Goal: Book appointment/travel/reservation

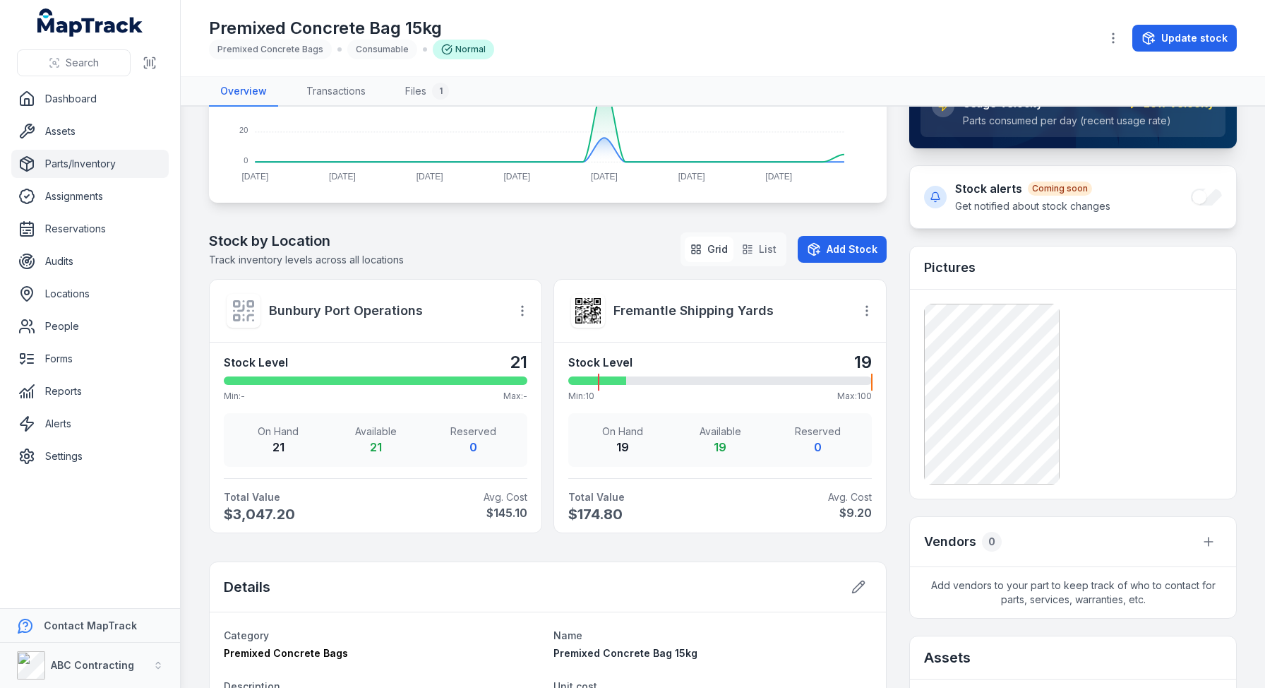
scroll to position [333, 0]
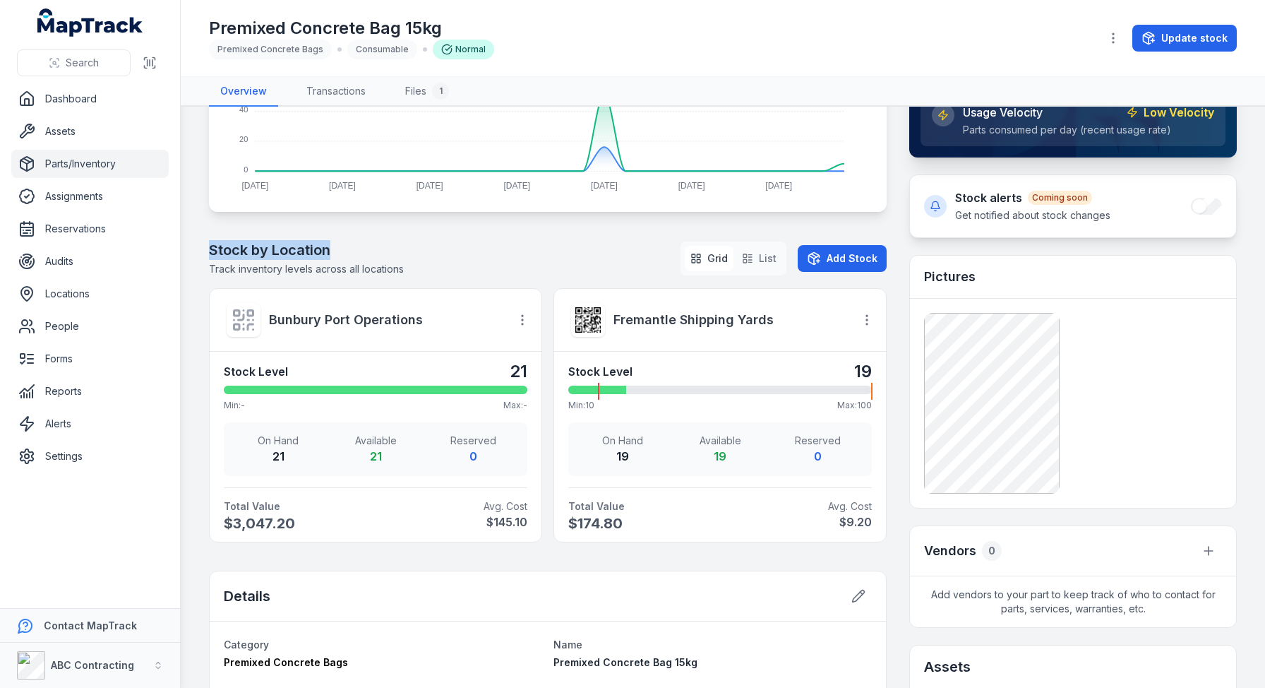
drag, startPoint x: 339, startPoint y: 248, endPoint x: 185, endPoint y: 242, distance: 154.0
click at [185, 242] on main "Total Value $3,222.00 Available 40 On Hand 40 Reserved 0 Usage Trends ( 28 Days…" at bounding box center [723, 397] width 1084 height 581
click at [745, 258] on icon "button" at bounding box center [747, 258] width 11 height 11
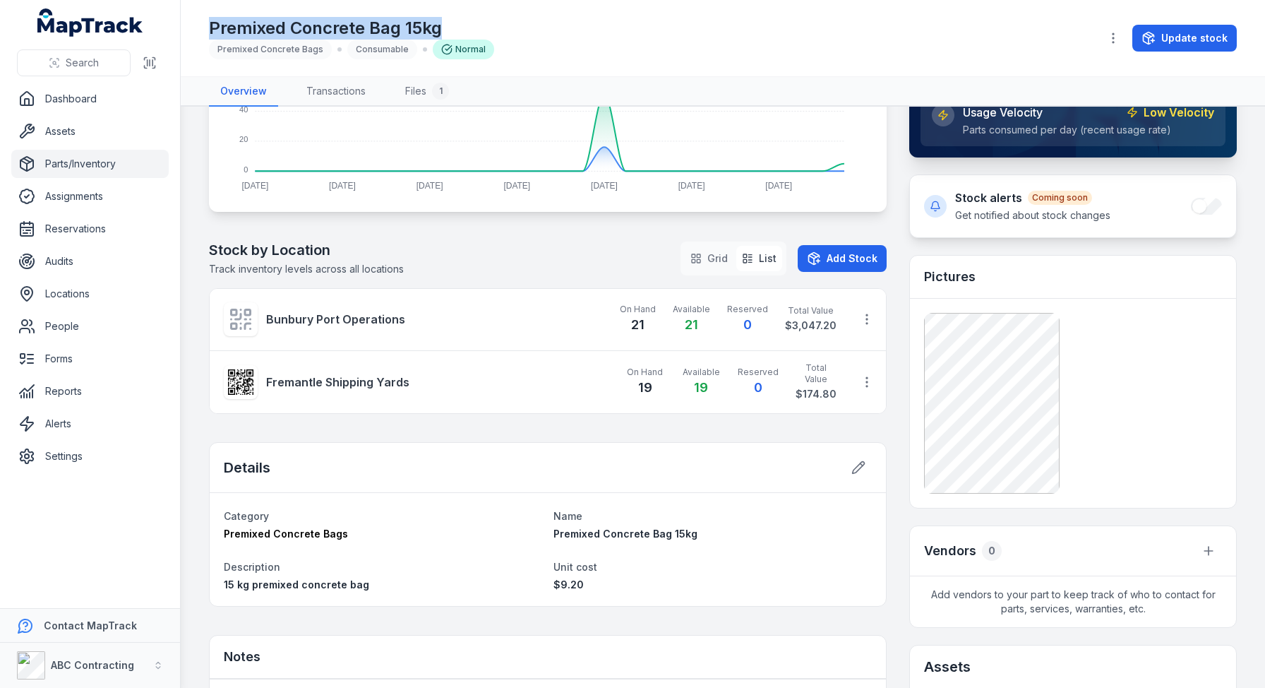
drag, startPoint x: 460, startPoint y: 28, endPoint x: 162, endPoint y: 27, distance: 297.9
click at [162, 27] on div "Search Dashboard Assets Parts/Inventory Assignments Reservations Audits Locatio…" at bounding box center [632, 344] width 1265 height 688
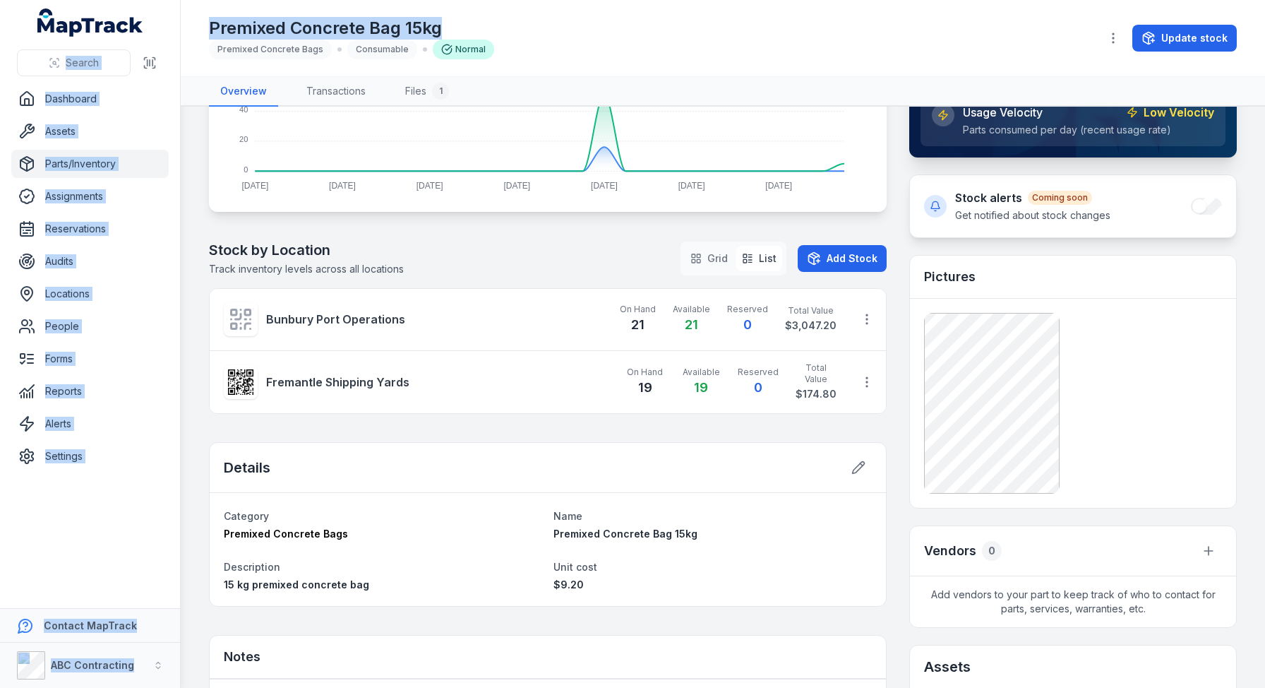
click at [434, 31] on h1 "Premixed Concrete Bag 15kg" at bounding box center [351, 28] width 285 height 23
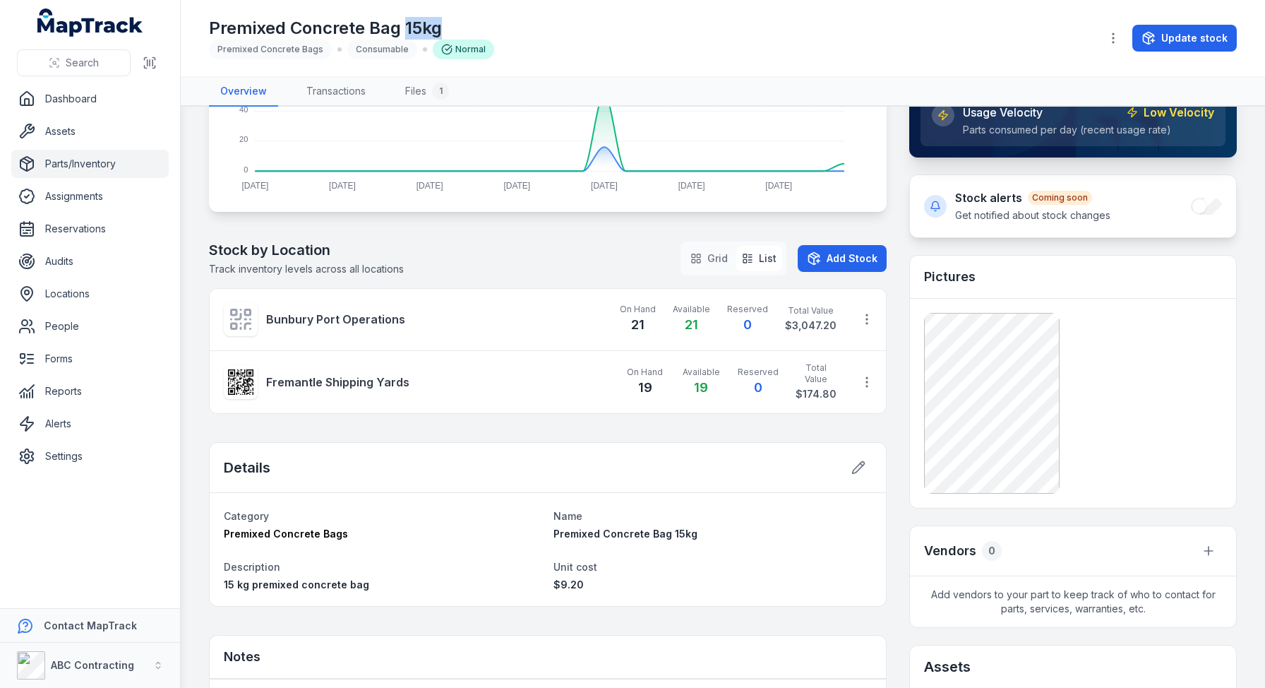
click at [434, 31] on h1 "Premixed Concrete Bag 15kg" at bounding box center [351, 28] width 285 height 23
click at [552, 21] on div "Premixed Concrete Bag 15kg Premixed Concrete Bags Consumable Normal" at bounding box center [649, 38] width 880 height 42
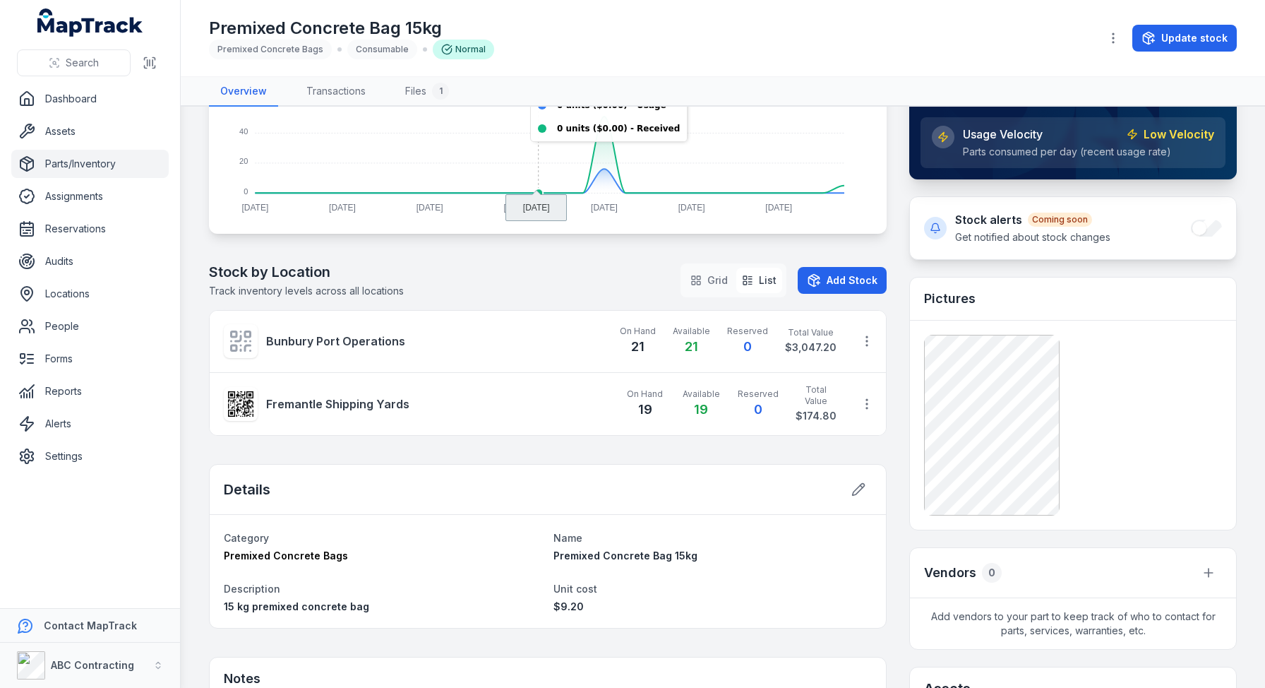
scroll to position [0, 0]
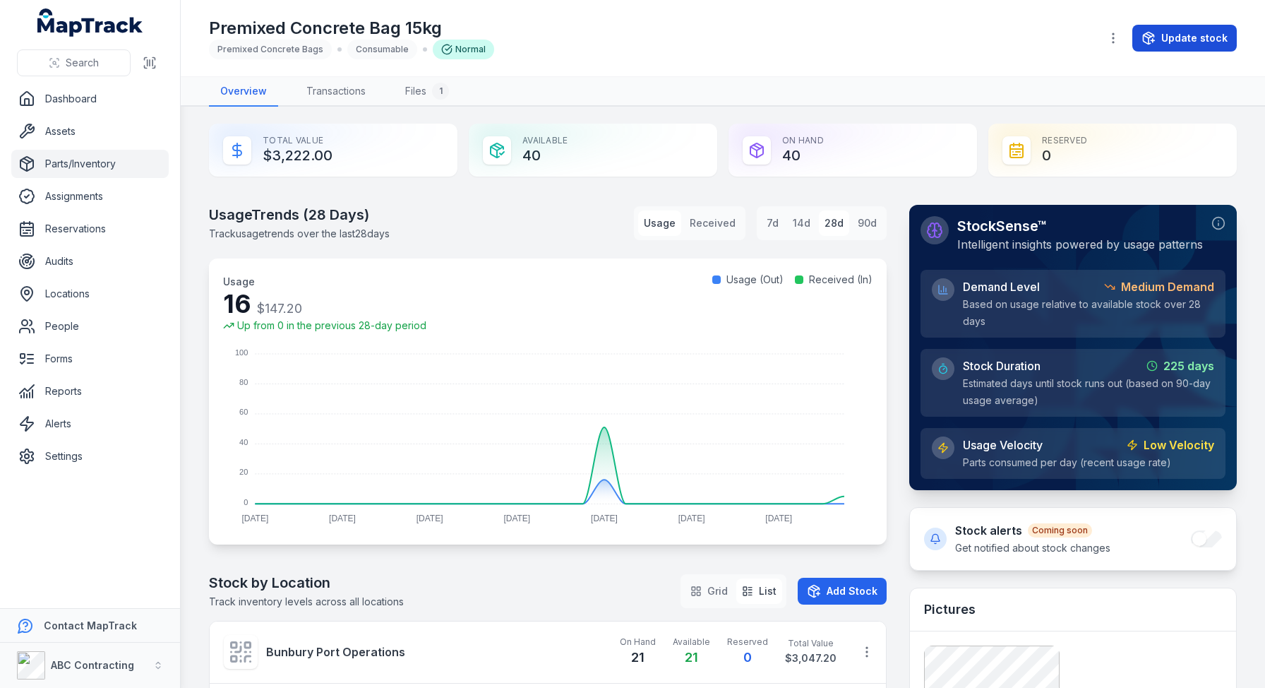
click at [1160, 43] on button "Update stock" at bounding box center [1184, 38] width 104 height 27
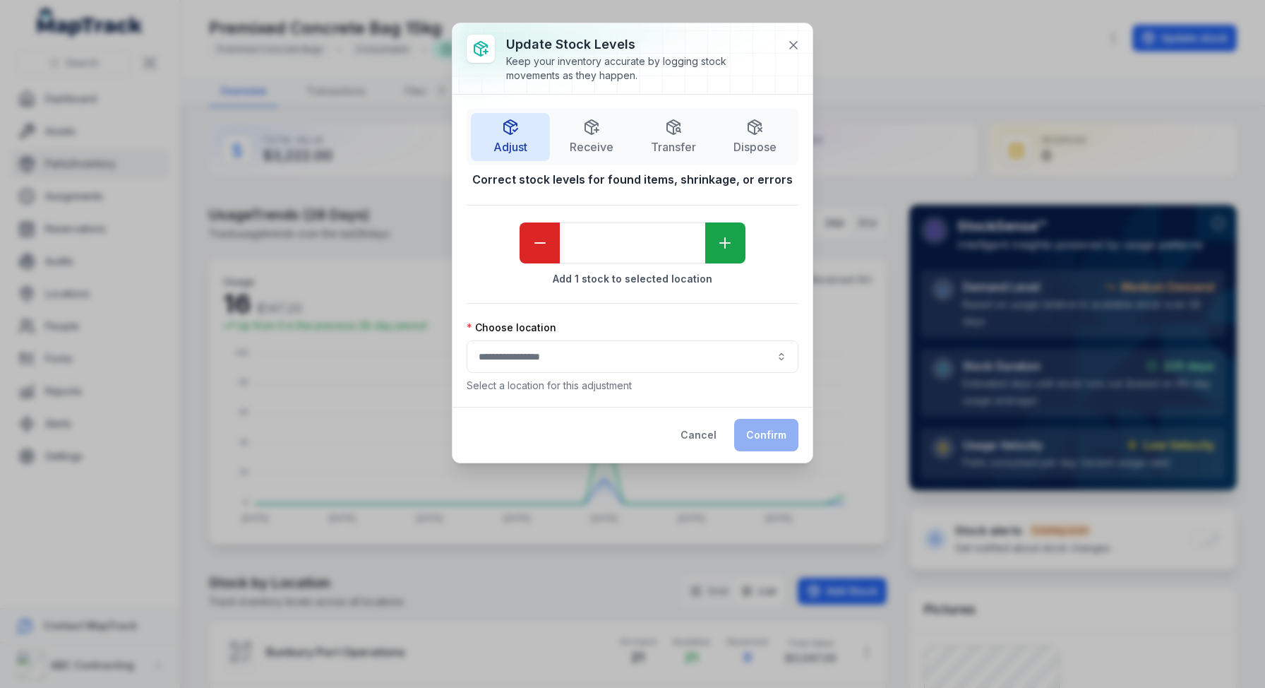
drag, startPoint x: 693, startPoint y: 133, endPoint x: 718, endPoint y: 179, distance: 51.5
click at [693, 133] on button "Transfer" at bounding box center [673, 137] width 79 height 48
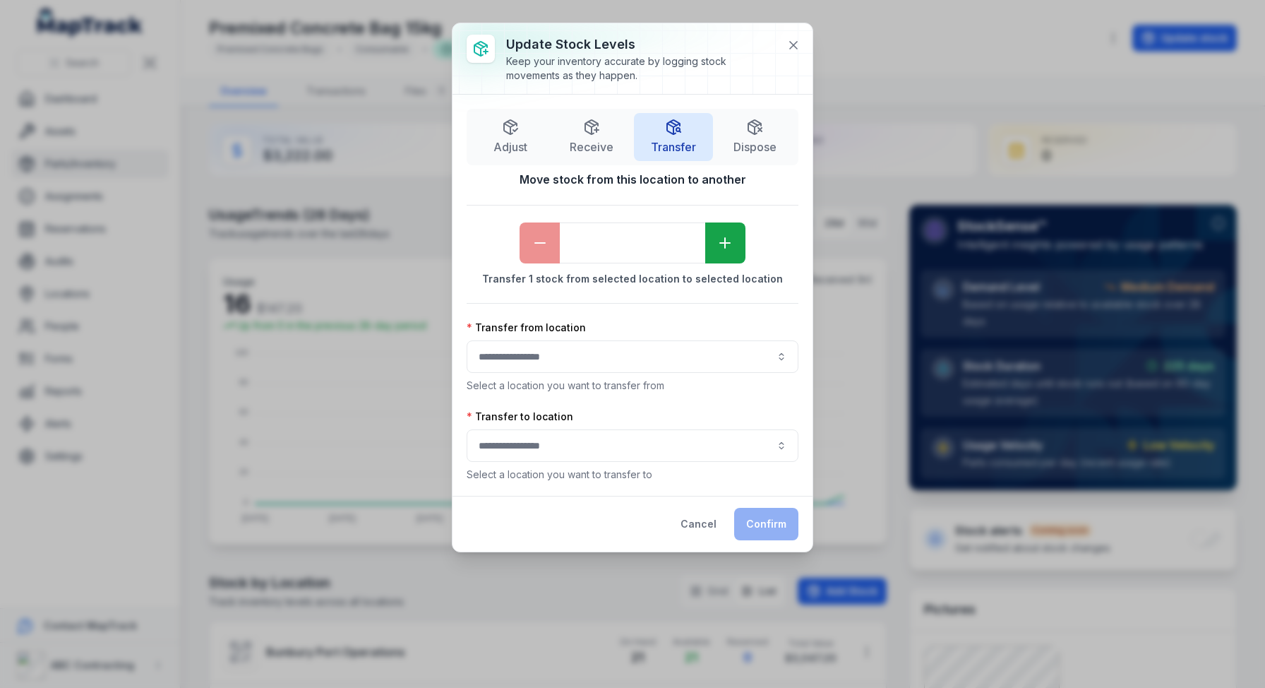
click at [552, 347] on button "button" at bounding box center [633, 356] width 332 height 32
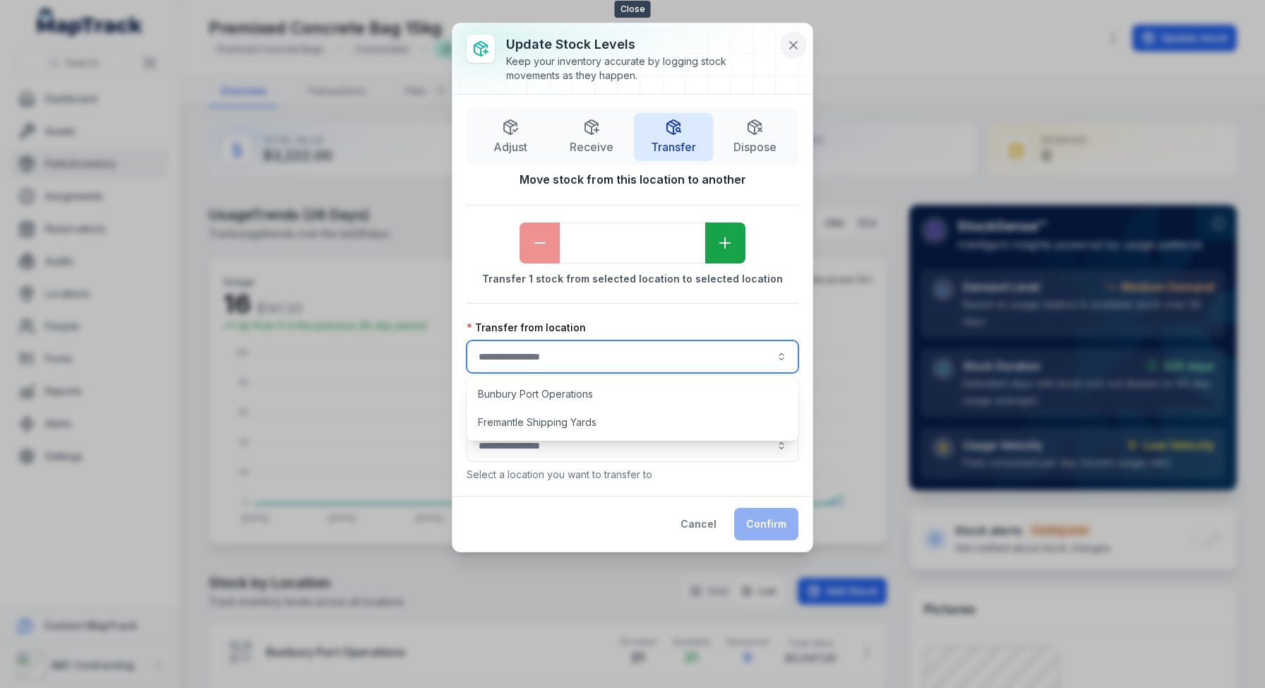
click at [801, 52] on button at bounding box center [793, 45] width 27 height 27
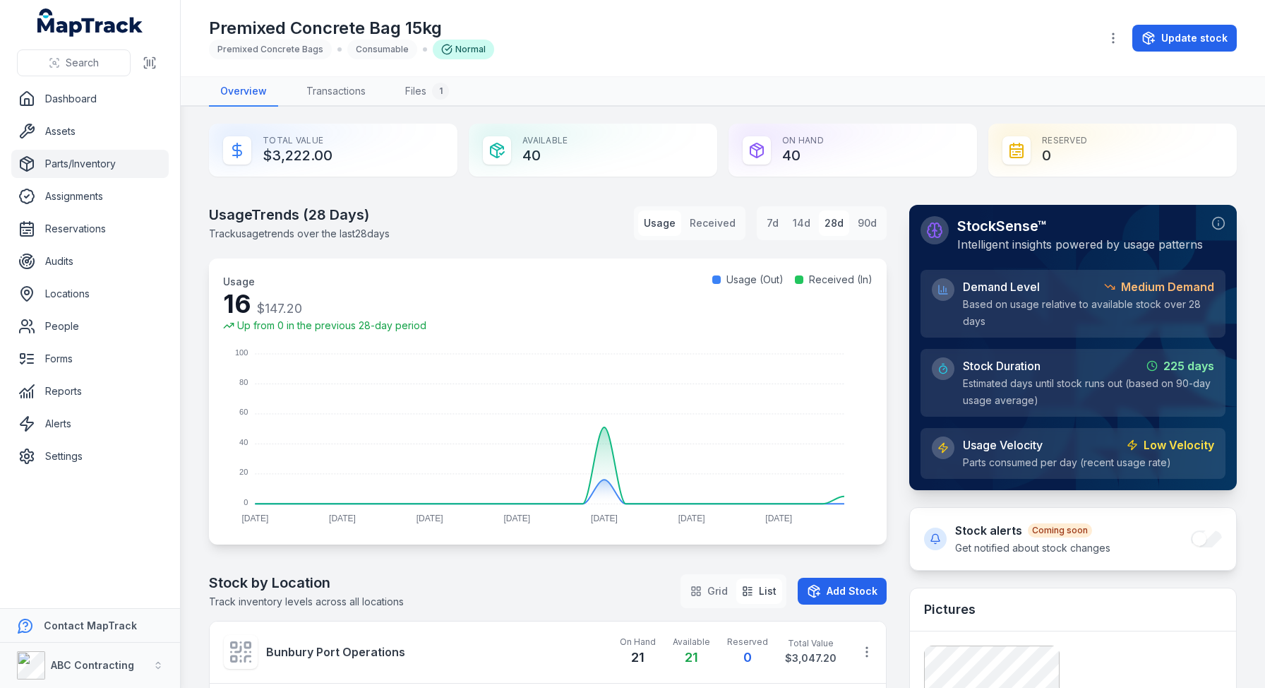
click at [83, 157] on link "Parts/Inventory" at bounding box center [89, 164] width 157 height 28
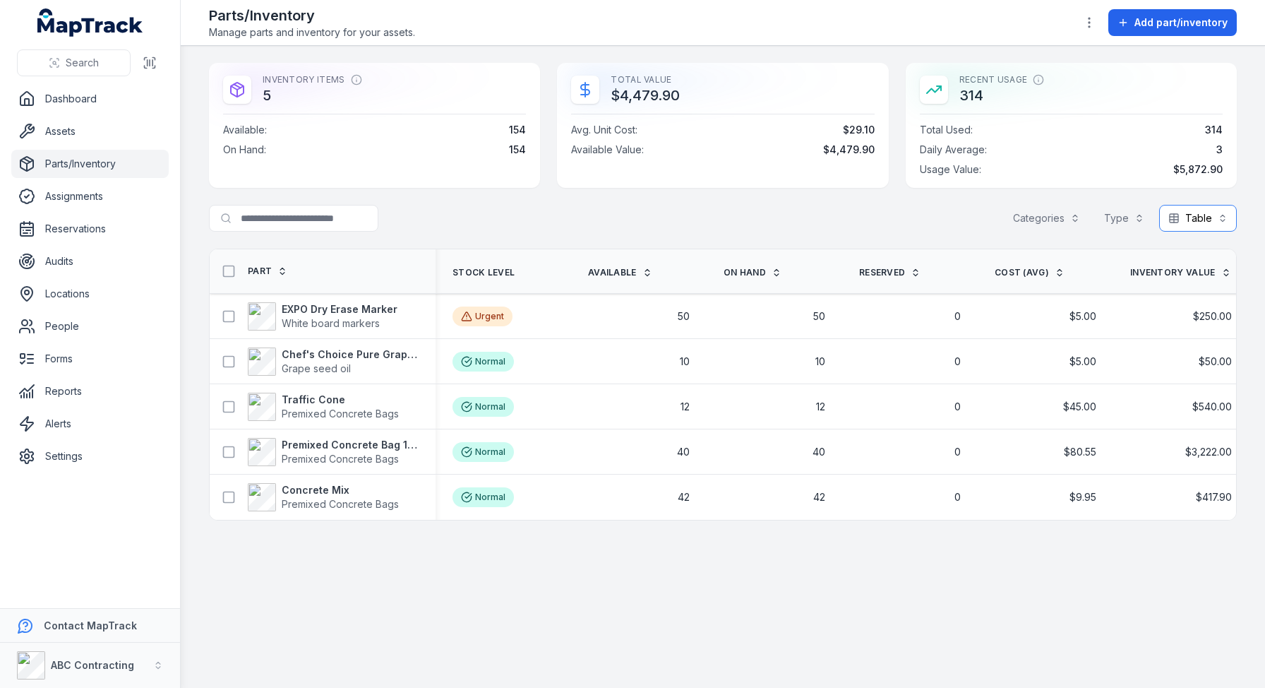
click at [1171, 222] on button "Table *****" at bounding box center [1198, 218] width 78 height 27
click at [738, 237] on div "Inventory Items 5 Available : 154 On Hand : 154 Total Value $4,479.90 Avg. Unit…" at bounding box center [723, 291] width 1028 height 457
click at [100, 134] on link "Assets" at bounding box center [89, 131] width 157 height 28
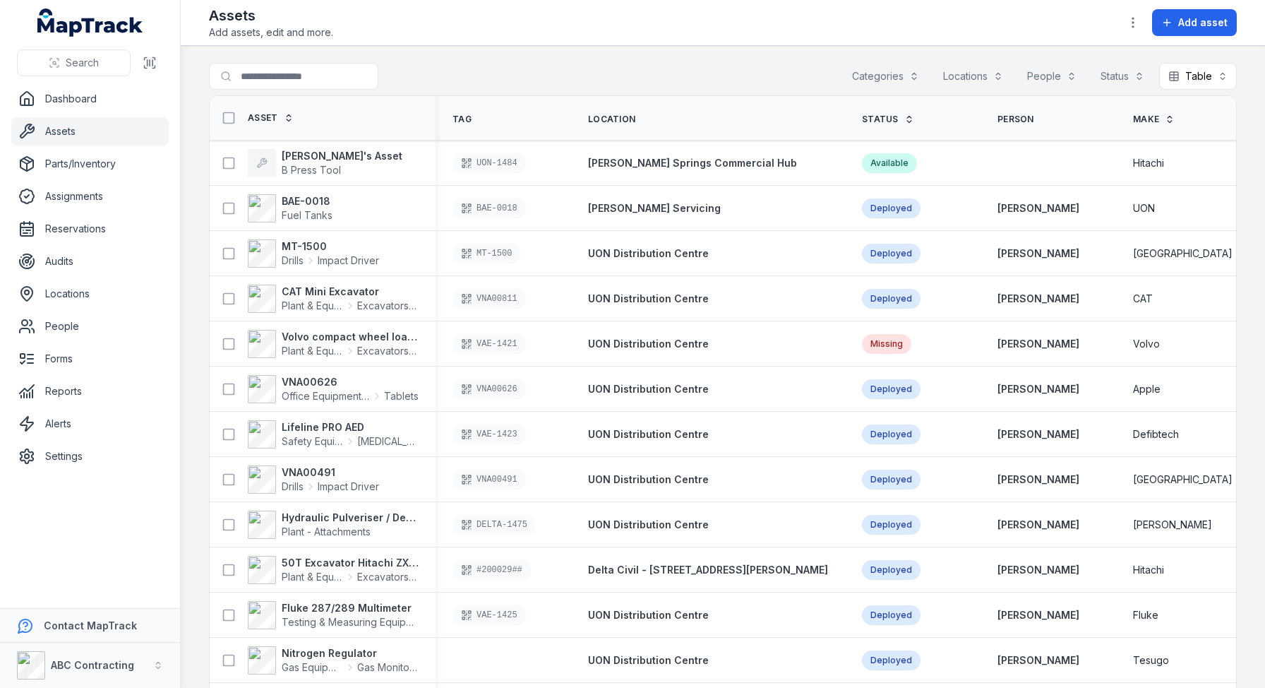
click at [468, 66] on div "Search for assets Categories Locations People Status Table *****" at bounding box center [723, 79] width 1028 height 32
click at [70, 227] on link "Reservations" at bounding box center [89, 229] width 157 height 28
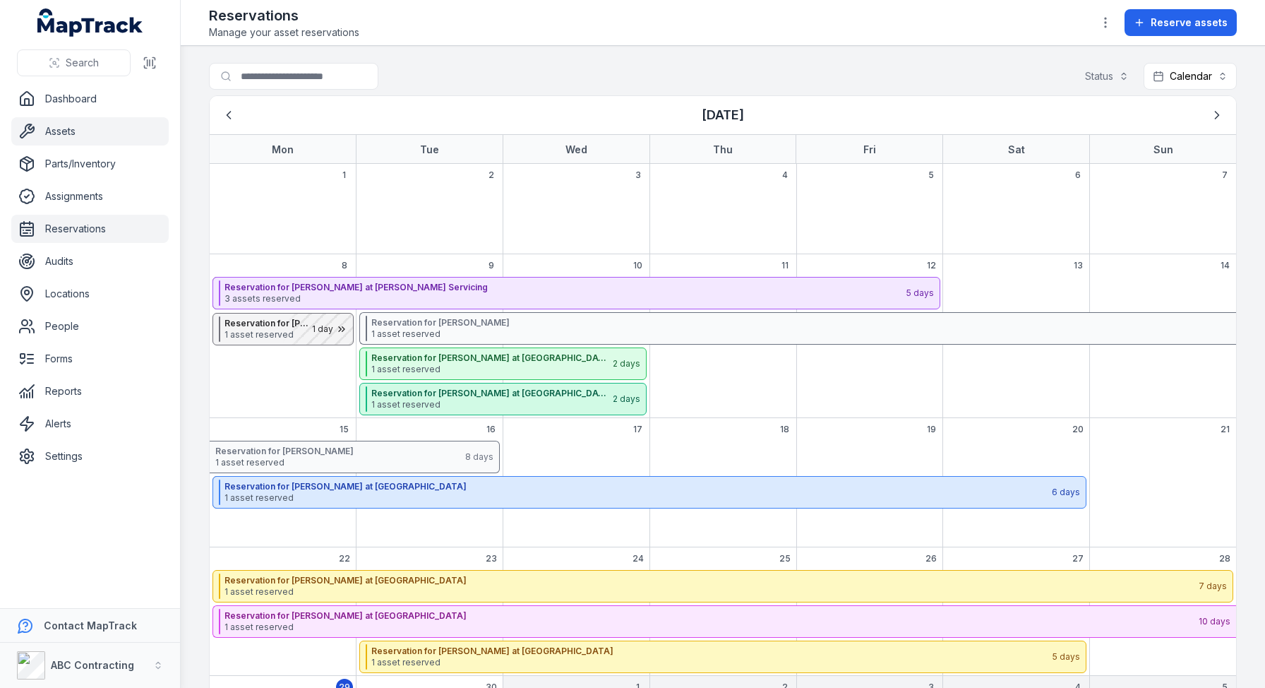
click at [100, 138] on link "Assets" at bounding box center [89, 131] width 157 height 28
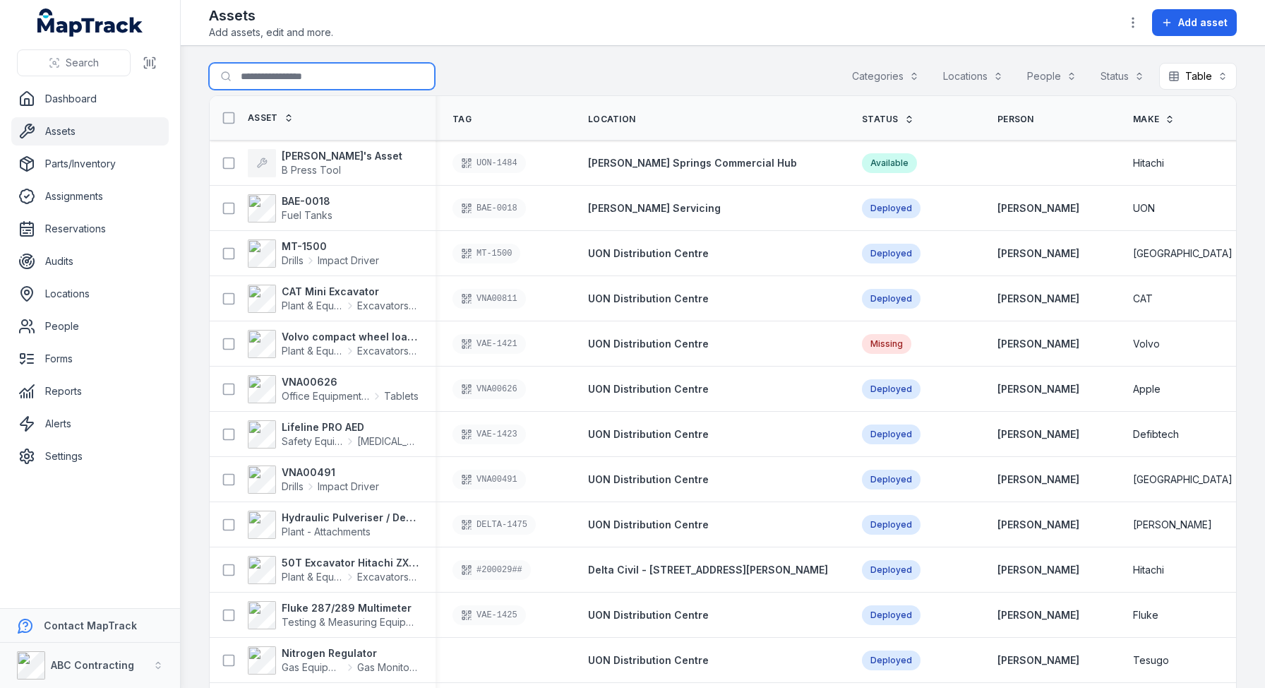
click at [318, 77] on input "Search for assets" at bounding box center [322, 76] width 226 height 27
type input "*******"
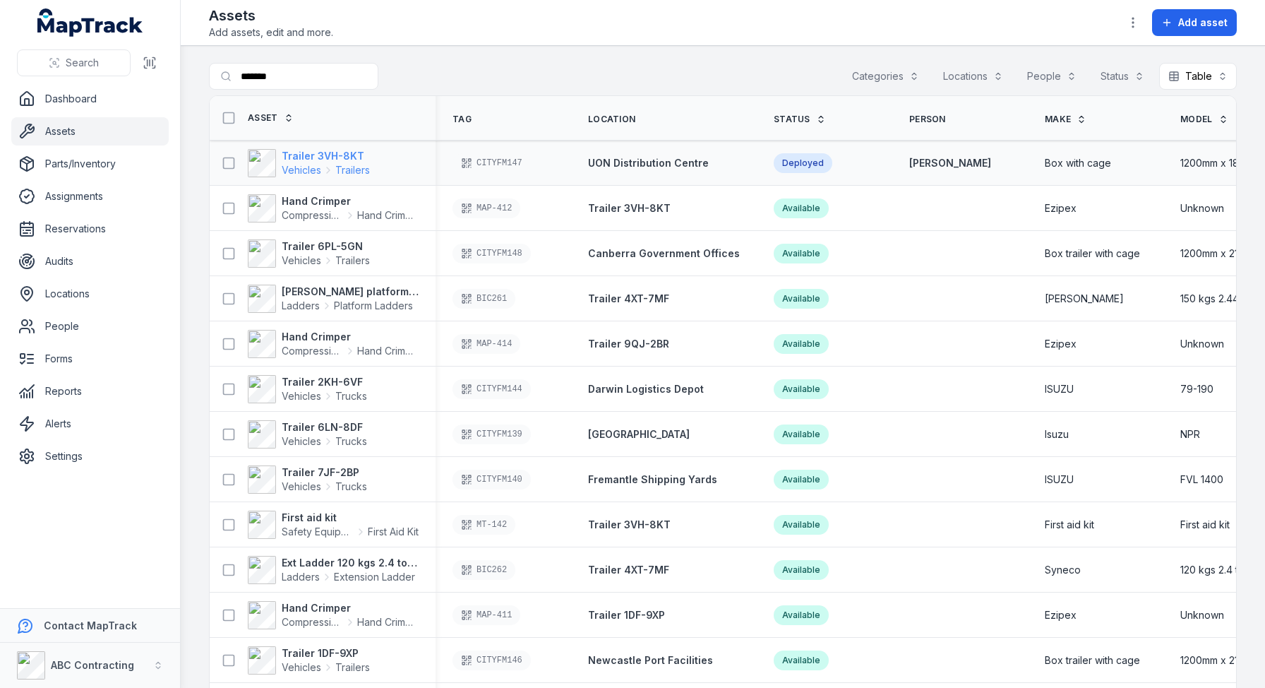
click at [314, 158] on strong "Trailer 3VH-8KT" at bounding box center [326, 156] width 88 height 14
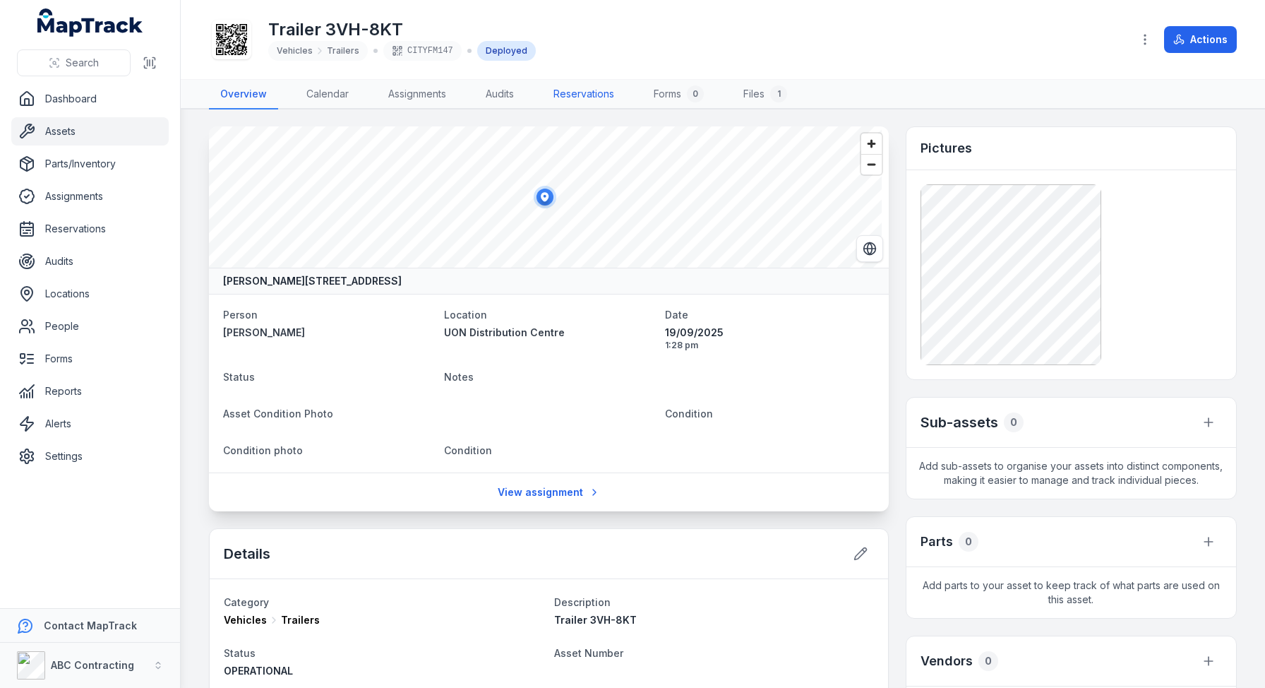
click at [570, 93] on link "Reservations" at bounding box center [583, 95] width 83 height 30
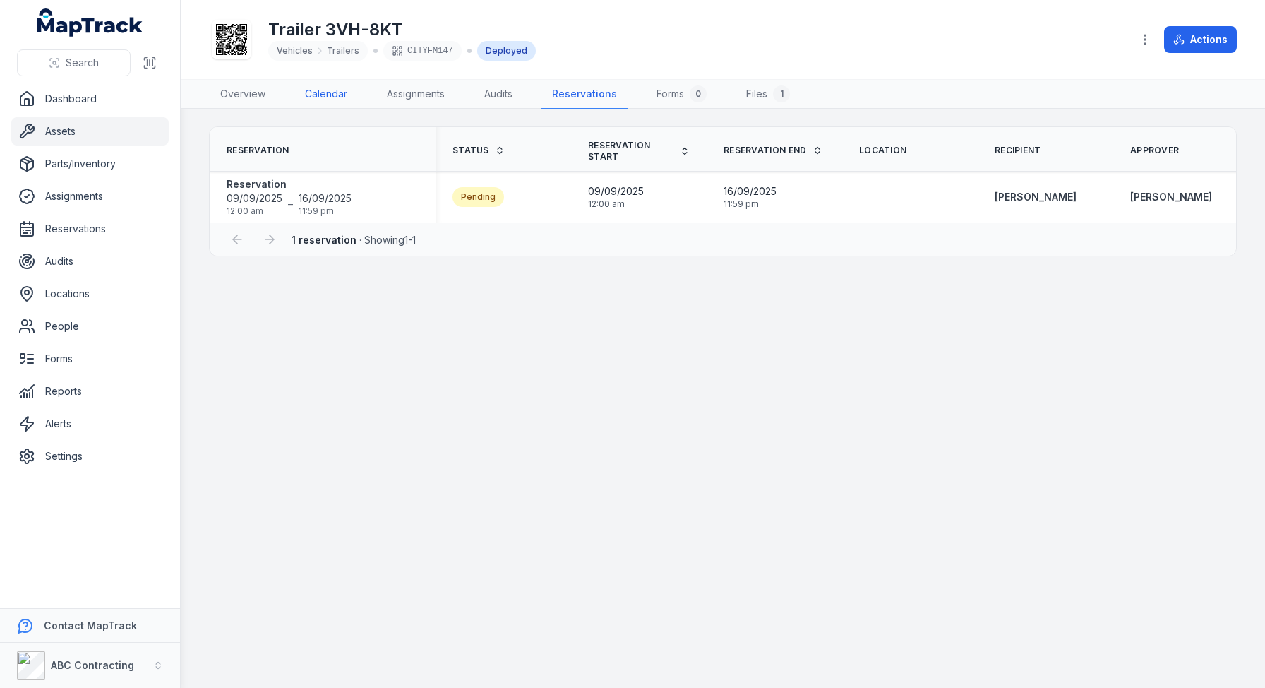
click at [325, 94] on link "Calendar" at bounding box center [326, 95] width 65 height 30
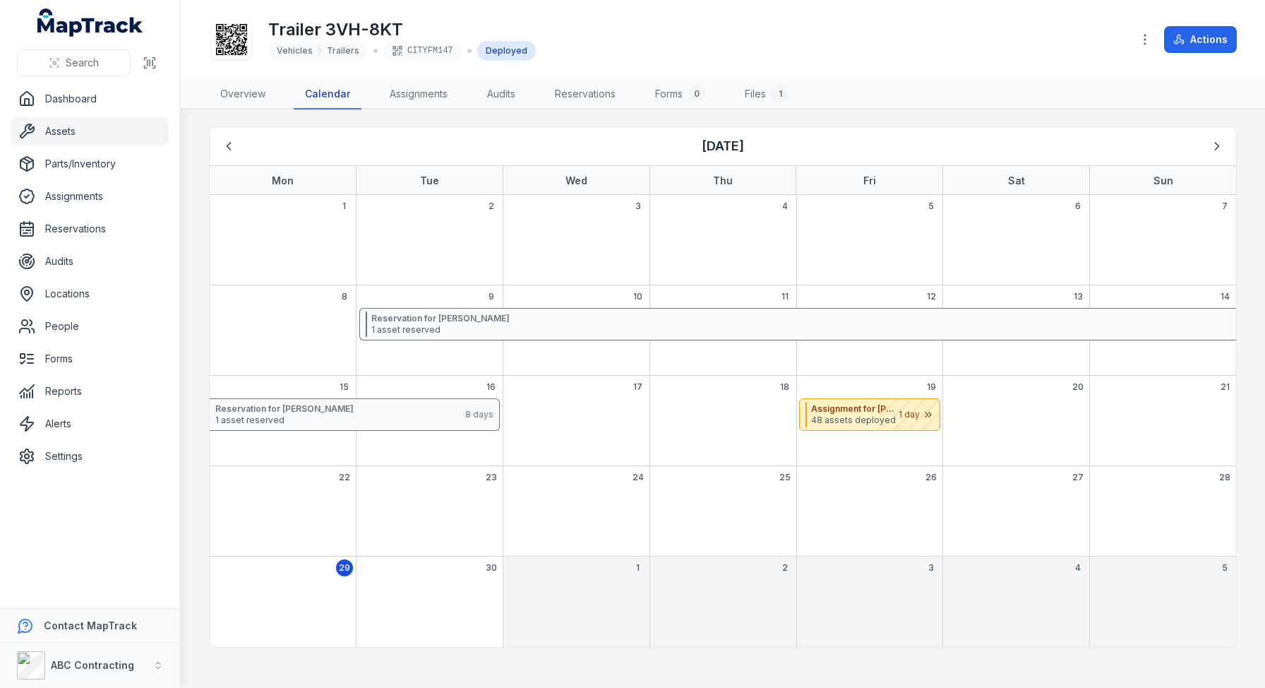
click at [289, 500] on div "22" at bounding box center [283, 511] width 146 height 90
click at [1010, 114] on main "[DATE] Mon Tue Wed Thu Fri Sat Sun 1 2 3 4 5 6 7 8 9 10 11 12 13 14 Reservation…" at bounding box center [723, 398] width 1084 height 578
click at [1221, 143] on icon "Next" at bounding box center [1217, 146] width 14 height 14
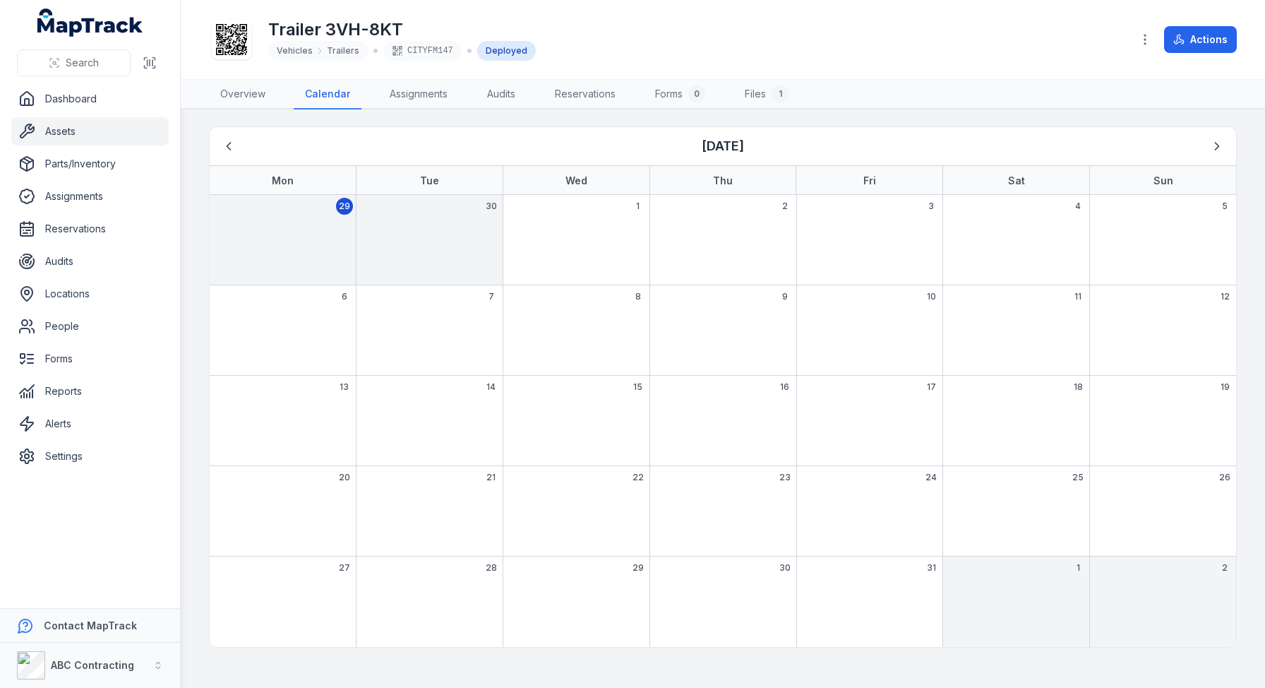
click at [291, 300] on div "6" at bounding box center [283, 330] width 146 height 90
click at [133, 357] on div "Reserve asset" at bounding box center [125, 357] width 158 height 25
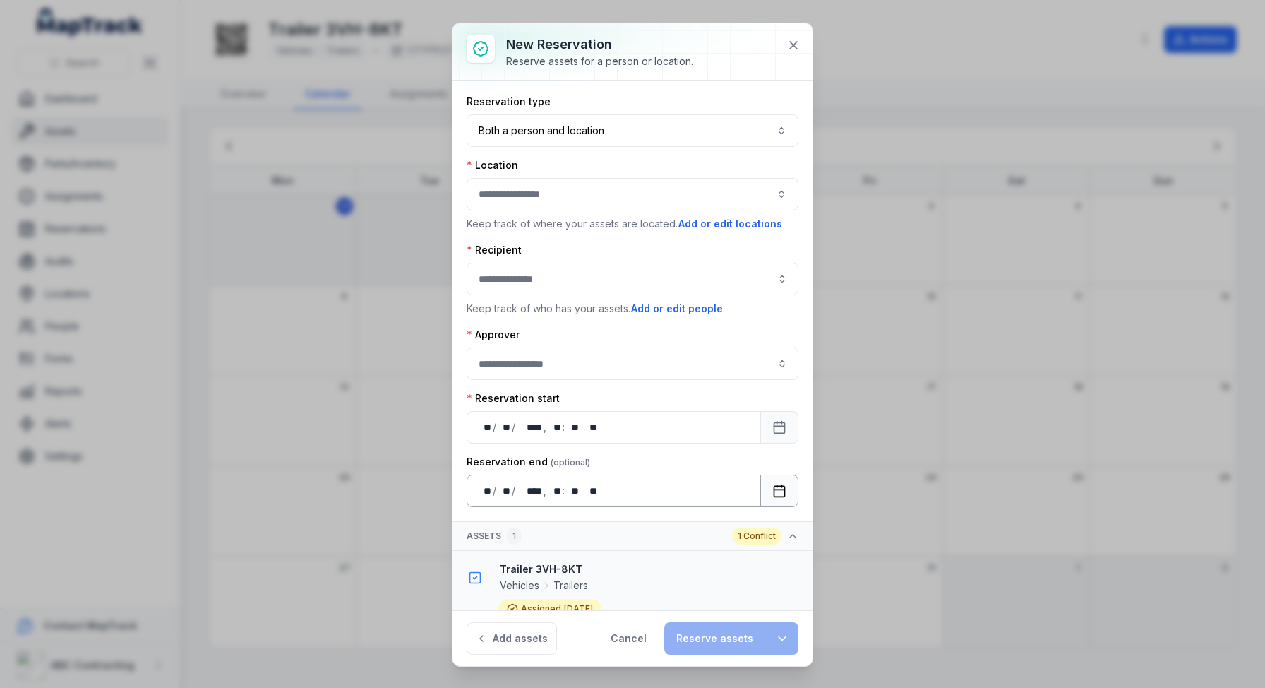
click at [774, 486] on rect "Calendar" at bounding box center [779, 491] width 11 height 11
click at [521, 265] on input ":r1lv:-form-item-label" at bounding box center [633, 279] width 332 height 32
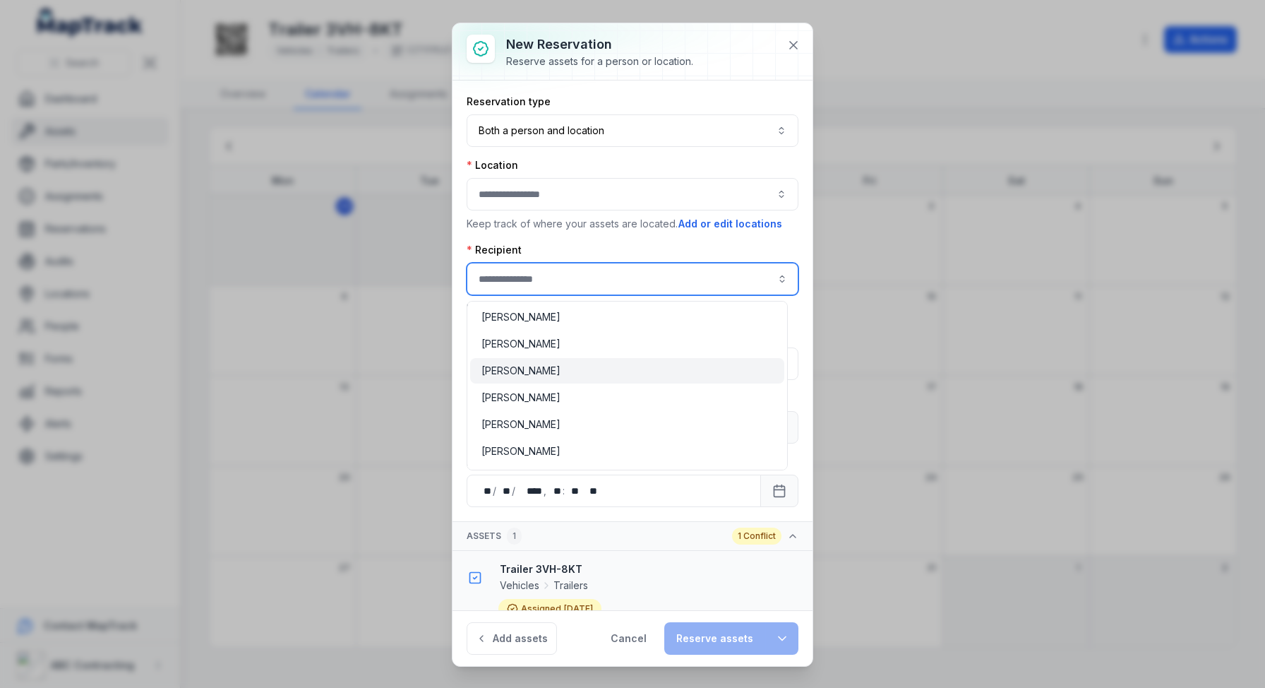
click at [528, 366] on span "[PERSON_NAME]" at bounding box center [520, 371] width 79 height 14
type input "**********"
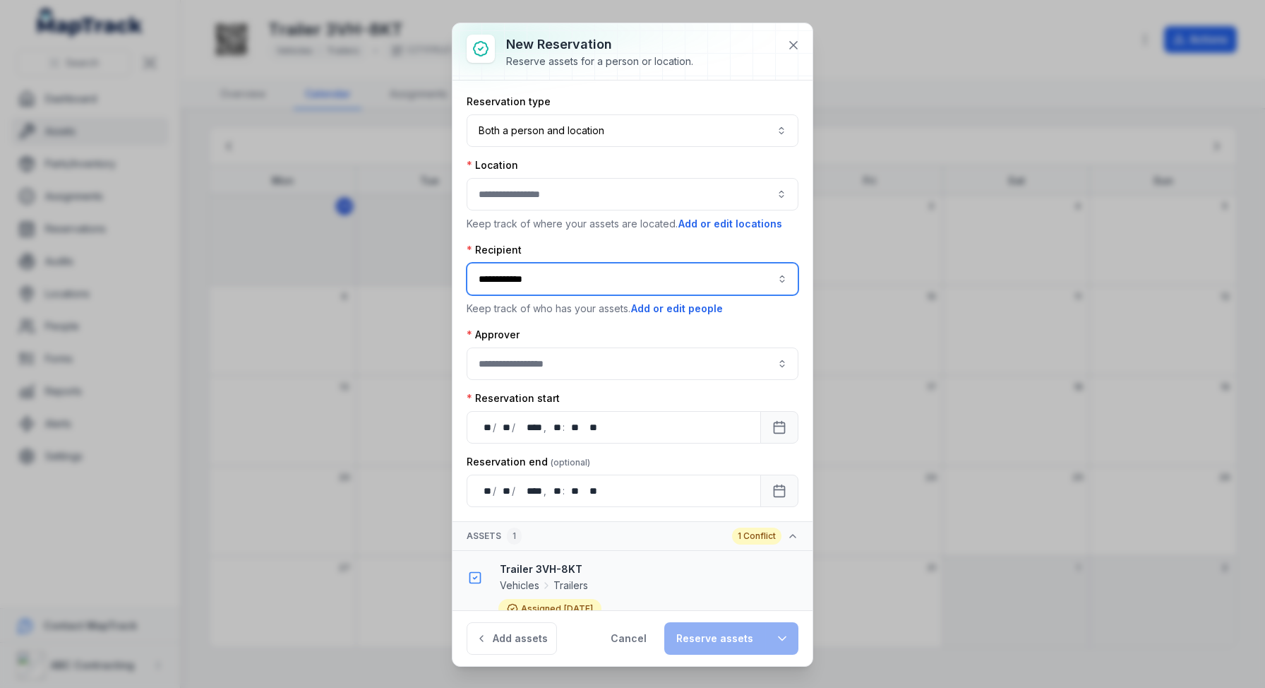
click at [553, 200] on button "button" at bounding box center [633, 194] width 332 height 32
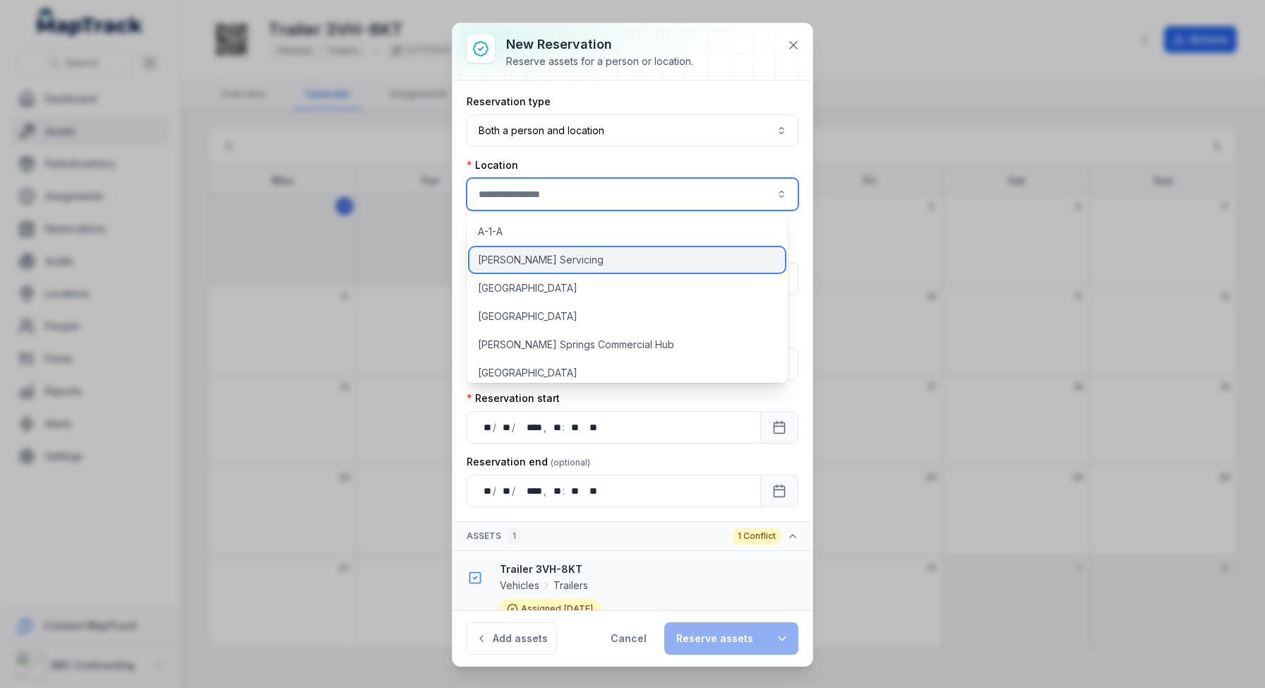
click at [561, 270] on div "[PERSON_NAME] Servicing" at bounding box center [627, 259] width 316 height 25
type input "**********"
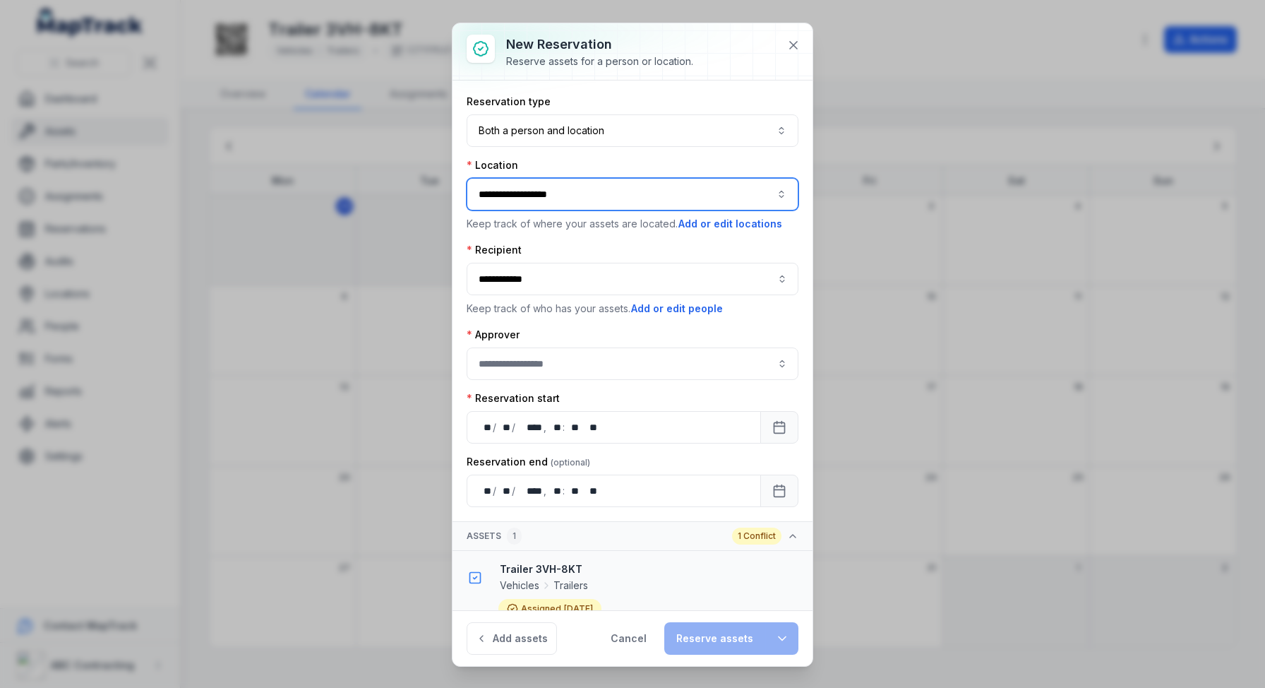
click at [556, 180] on button "**********" at bounding box center [633, 194] width 332 height 32
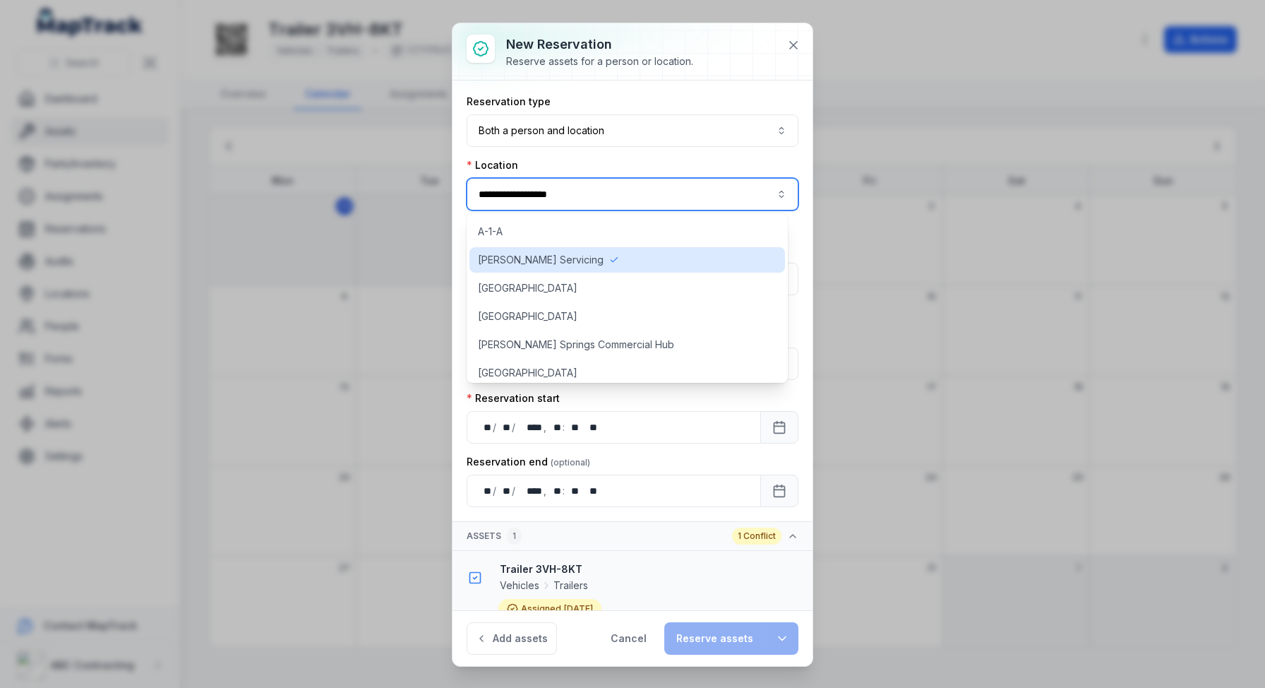
click at [559, 198] on button "**********" at bounding box center [633, 194] width 332 height 32
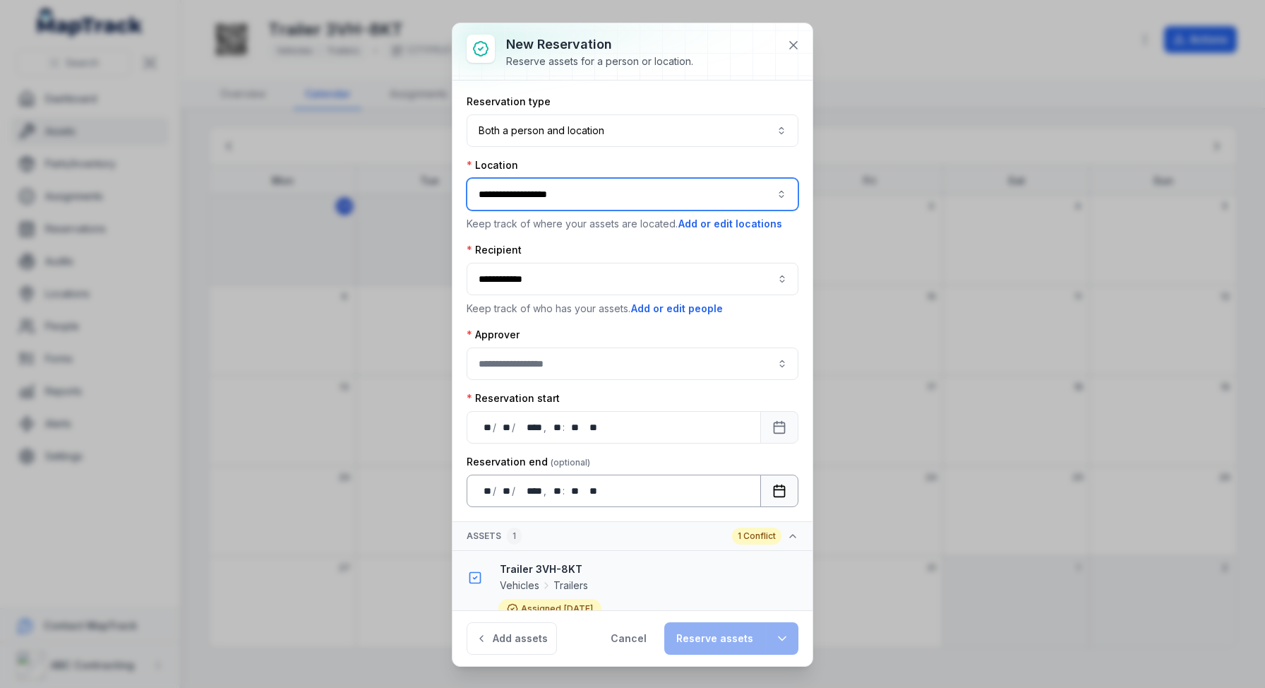
scroll to position [20, 0]
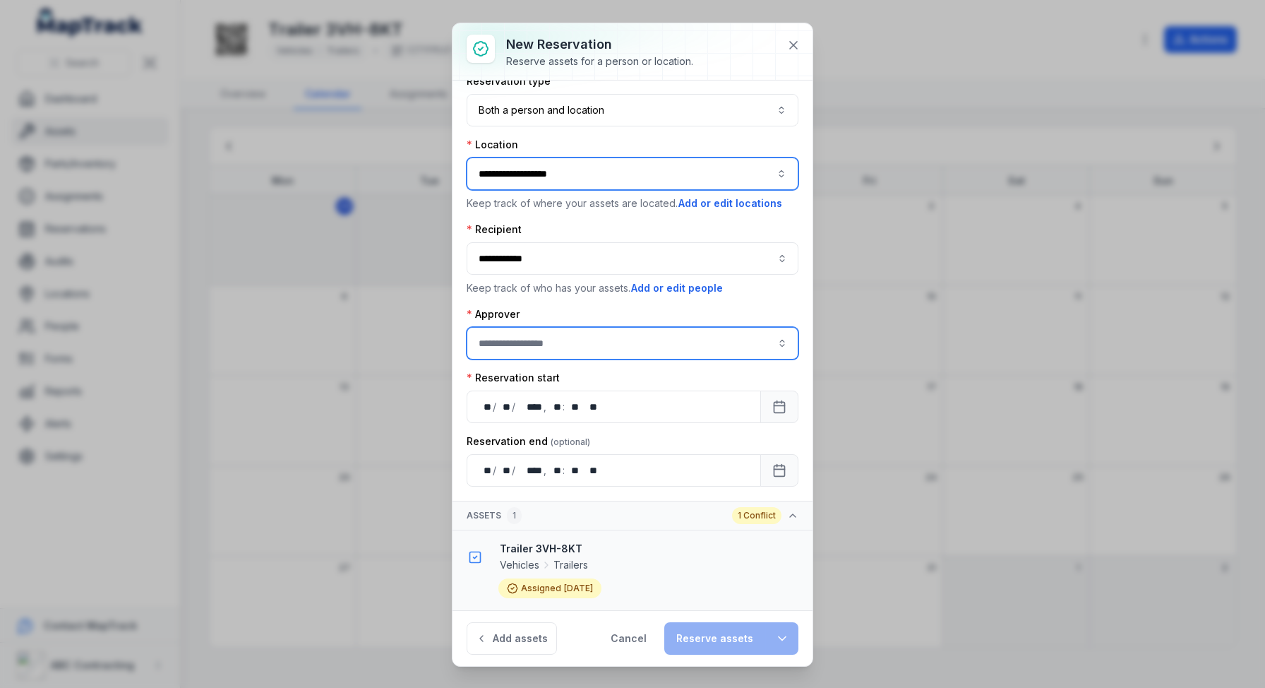
click at [532, 340] on input ":r1m3:-form-item-label" at bounding box center [633, 343] width 332 height 32
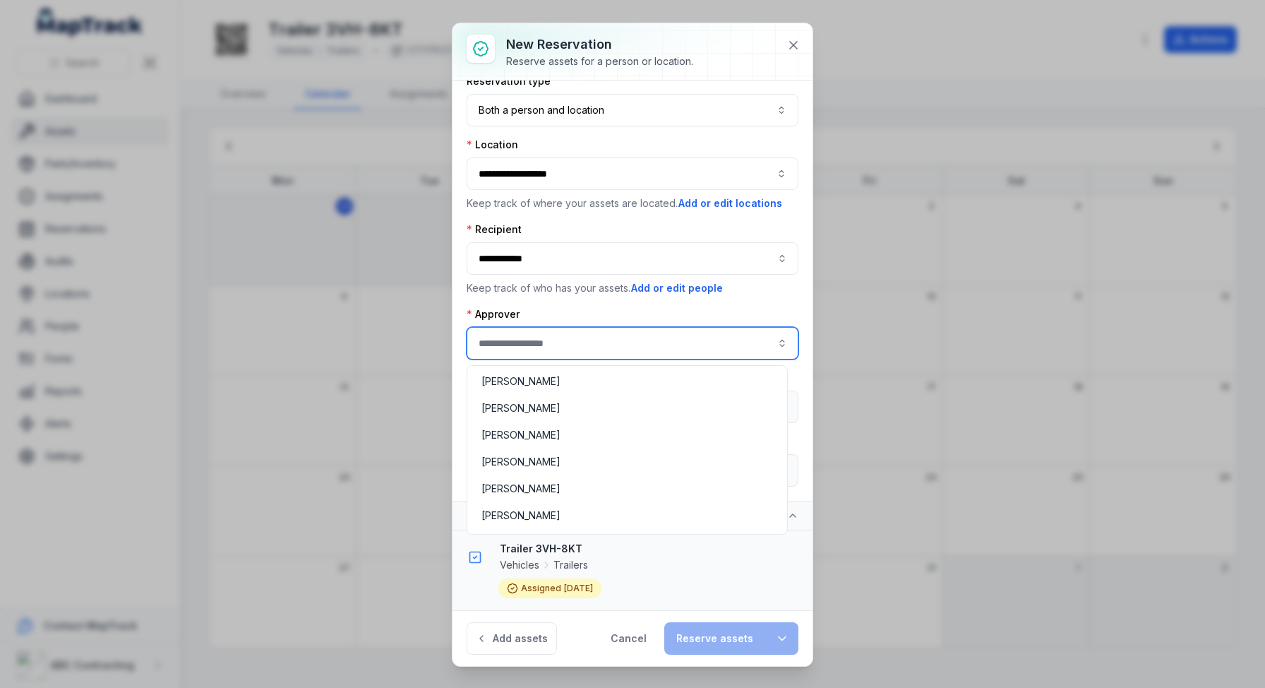
scroll to position [365, 0]
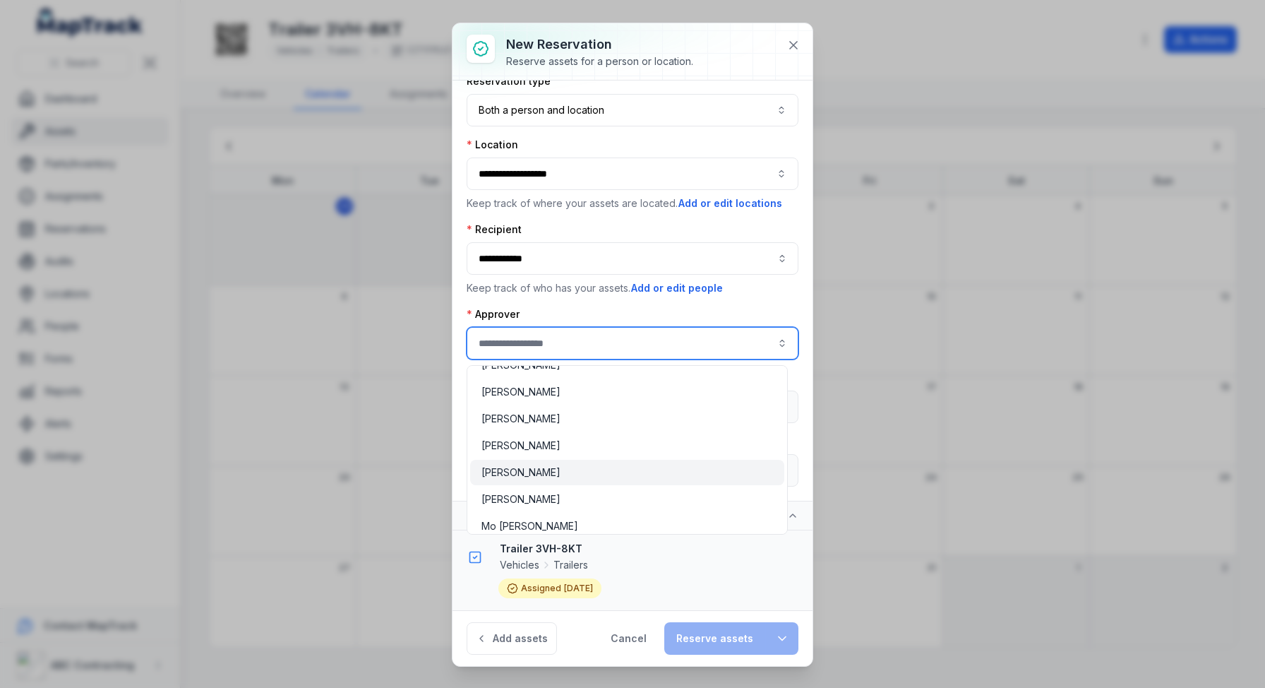
type input "**********"
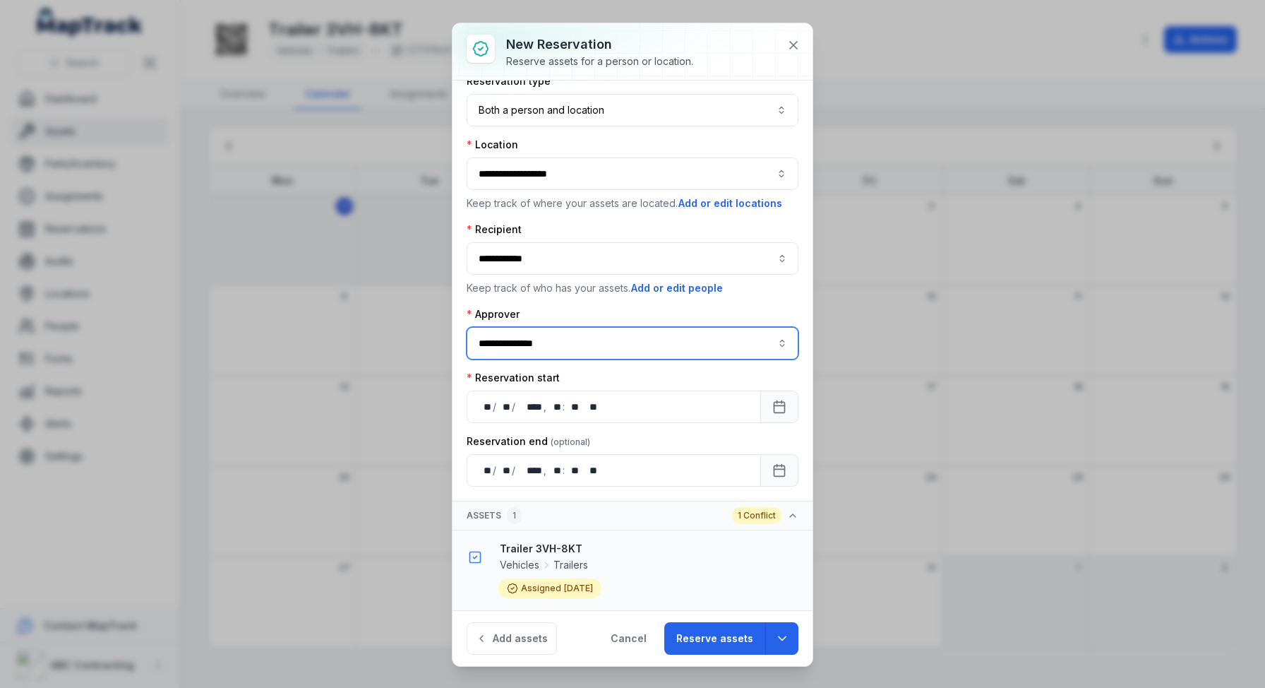
click at [537, 464] on div "[PERSON_NAME]" at bounding box center [627, 472] width 314 height 25
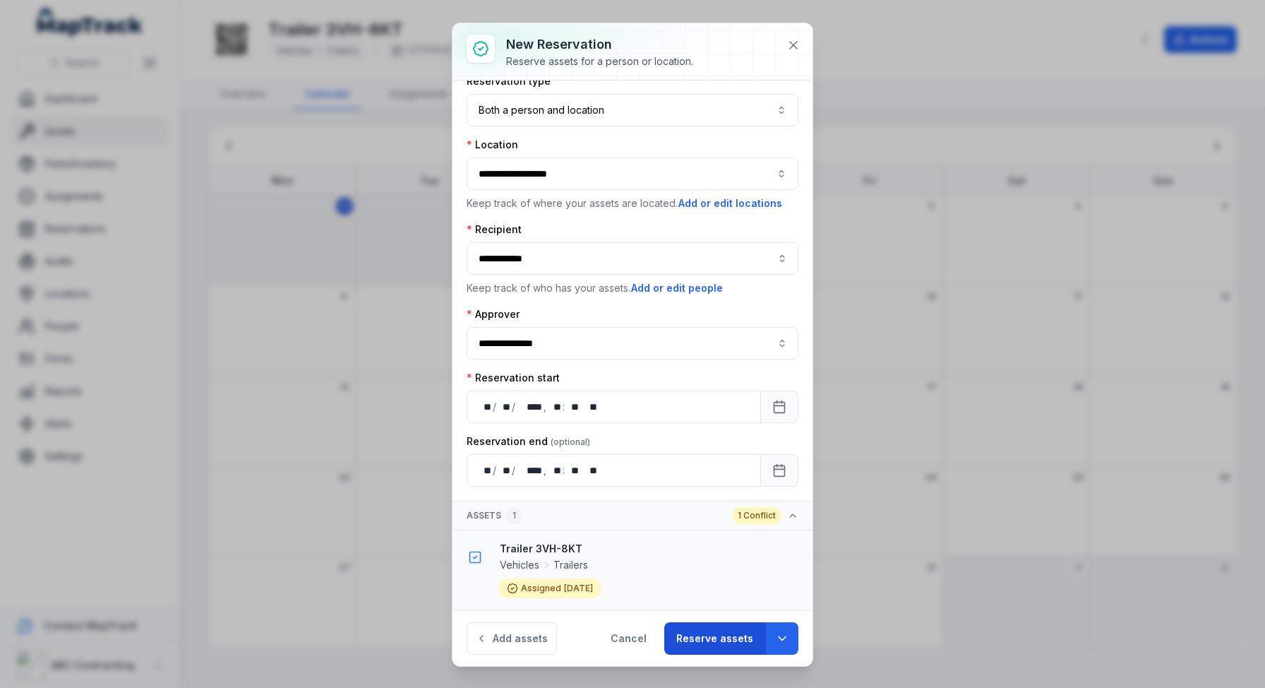
click at [709, 624] on button "Reserve assets" at bounding box center [714, 638] width 101 height 32
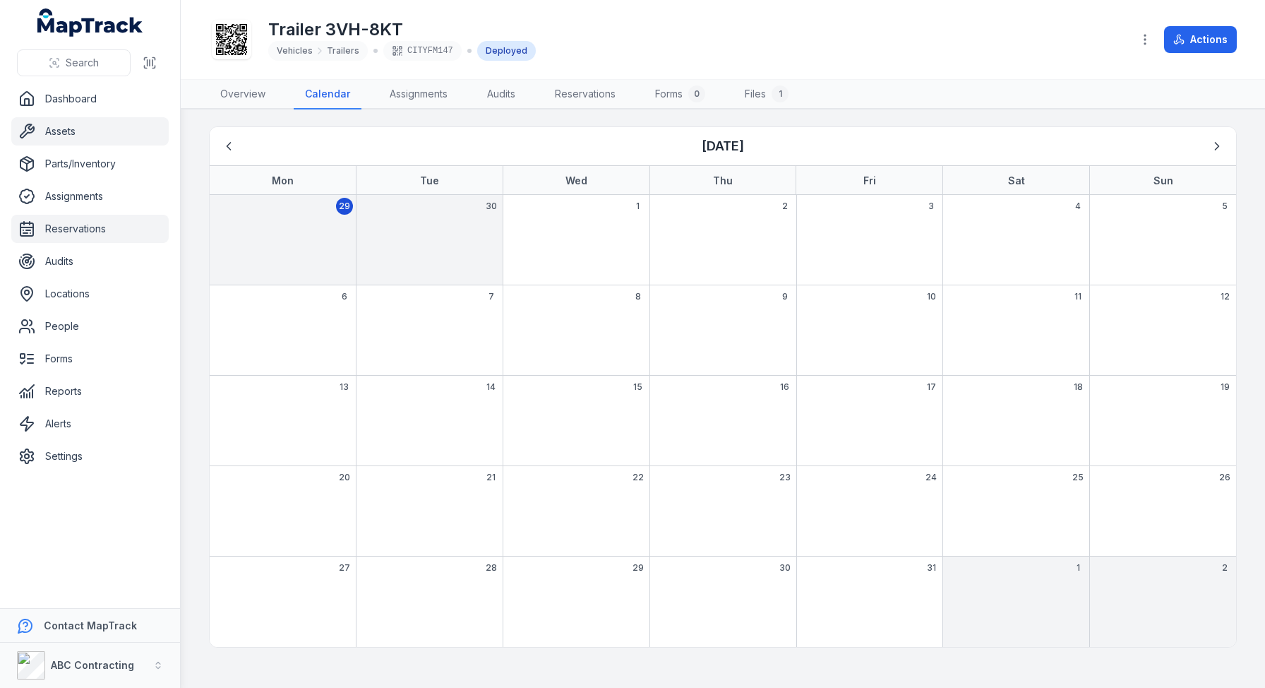
click at [97, 221] on link "Reservations" at bounding box center [89, 229] width 157 height 28
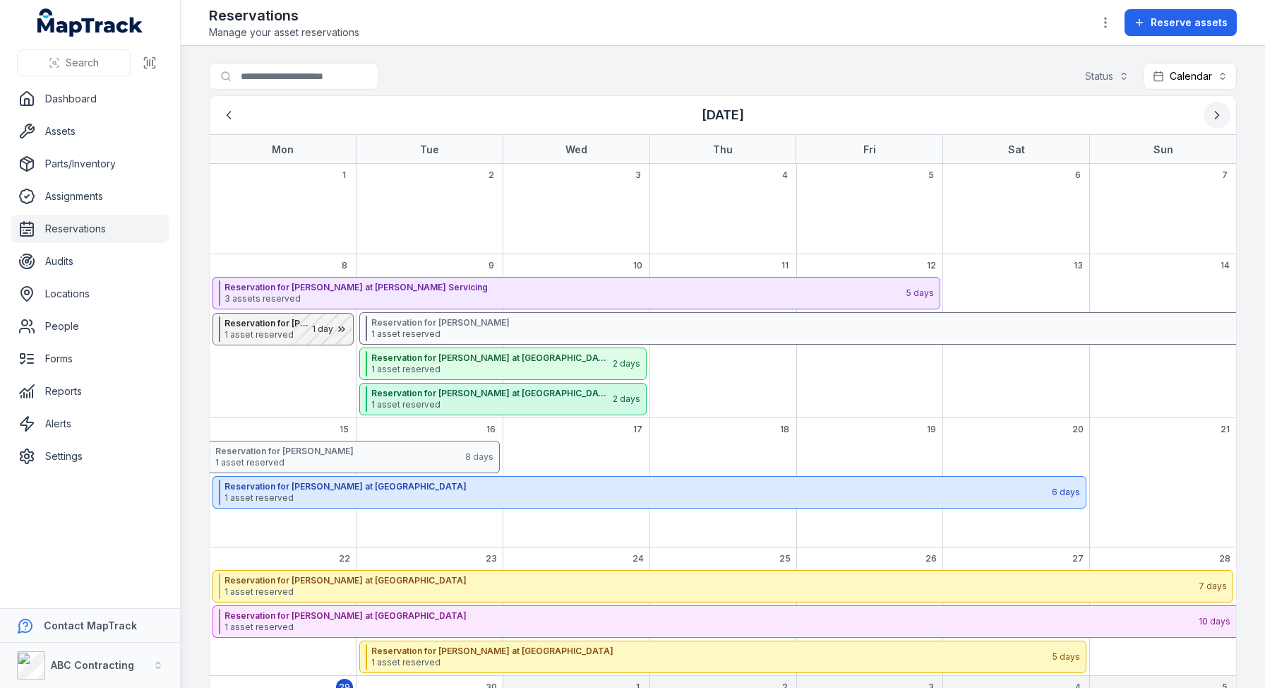
click at [1210, 119] on icon "Next" at bounding box center [1217, 115] width 14 height 14
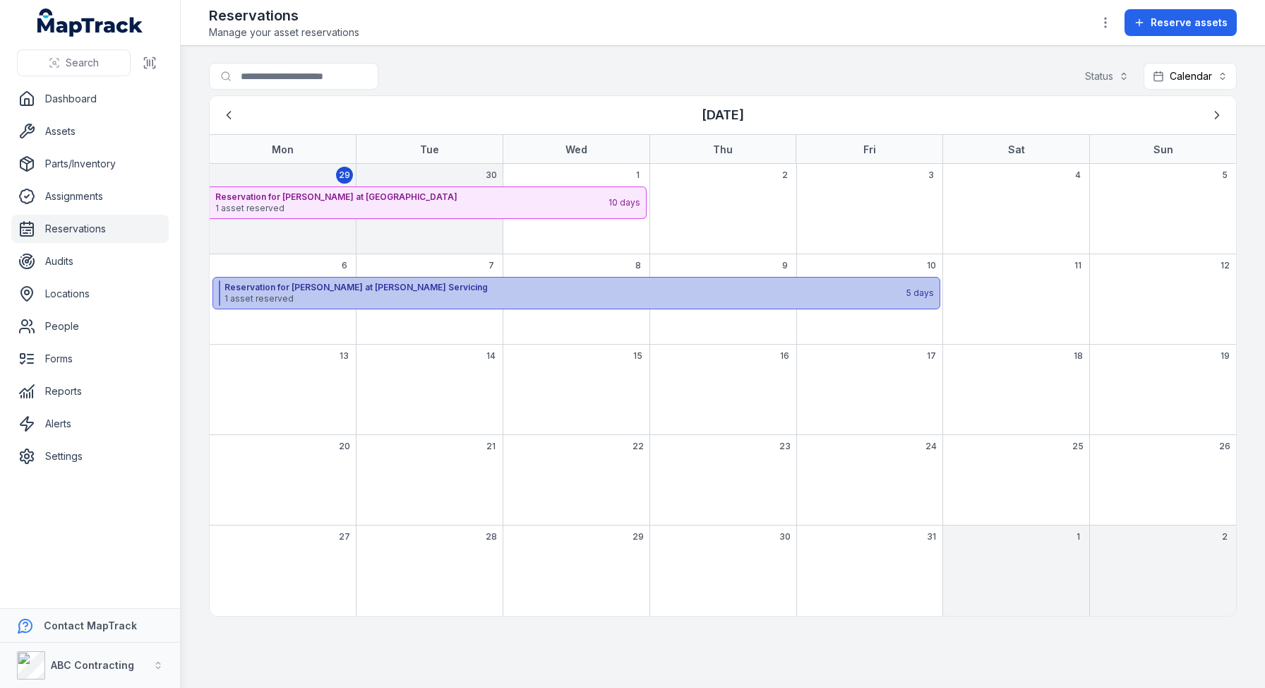
click at [368, 299] on span "1 asset reserved" at bounding box center [564, 298] width 681 height 11
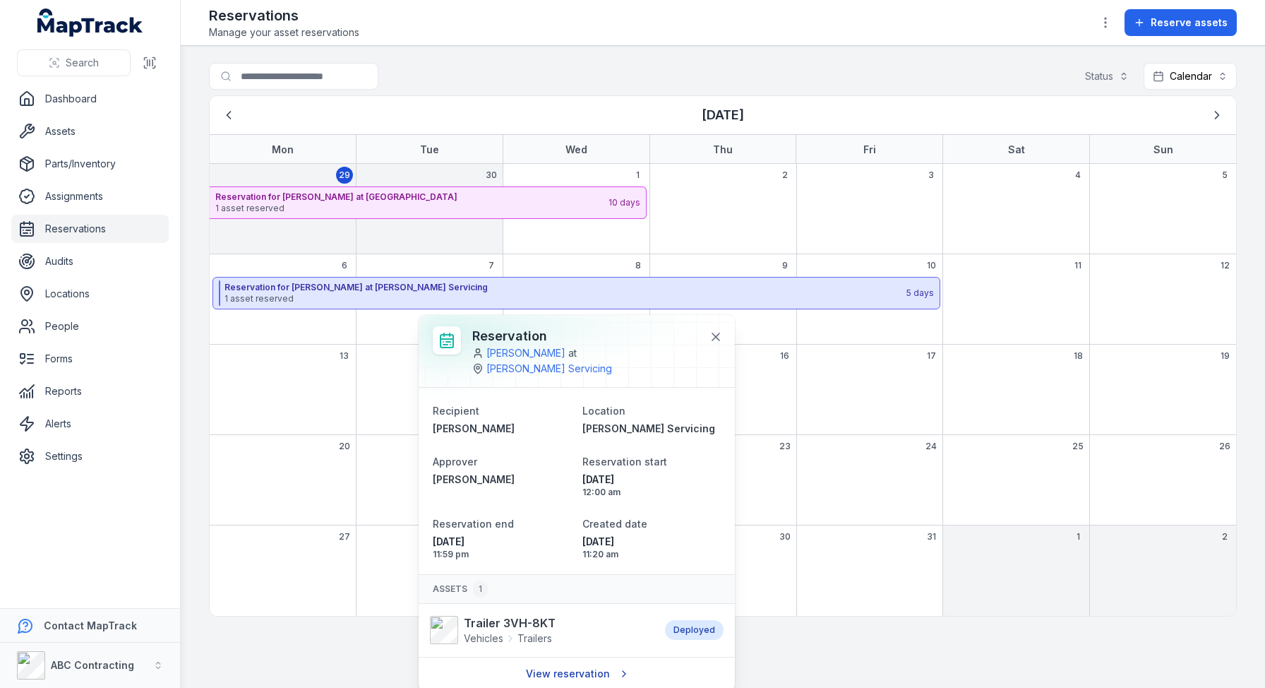
click at [570, 660] on link "View reservation" at bounding box center [576, 673] width 119 height 27
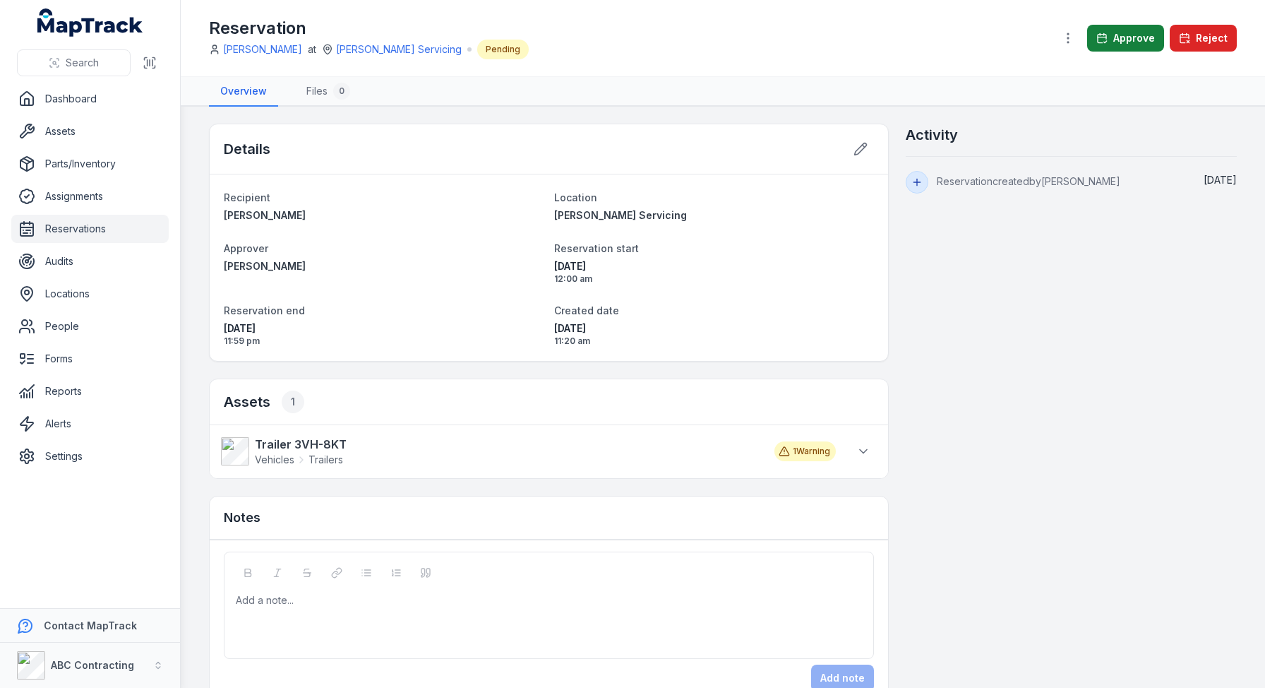
click at [1114, 40] on button "Approve" at bounding box center [1125, 38] width 77 height 27
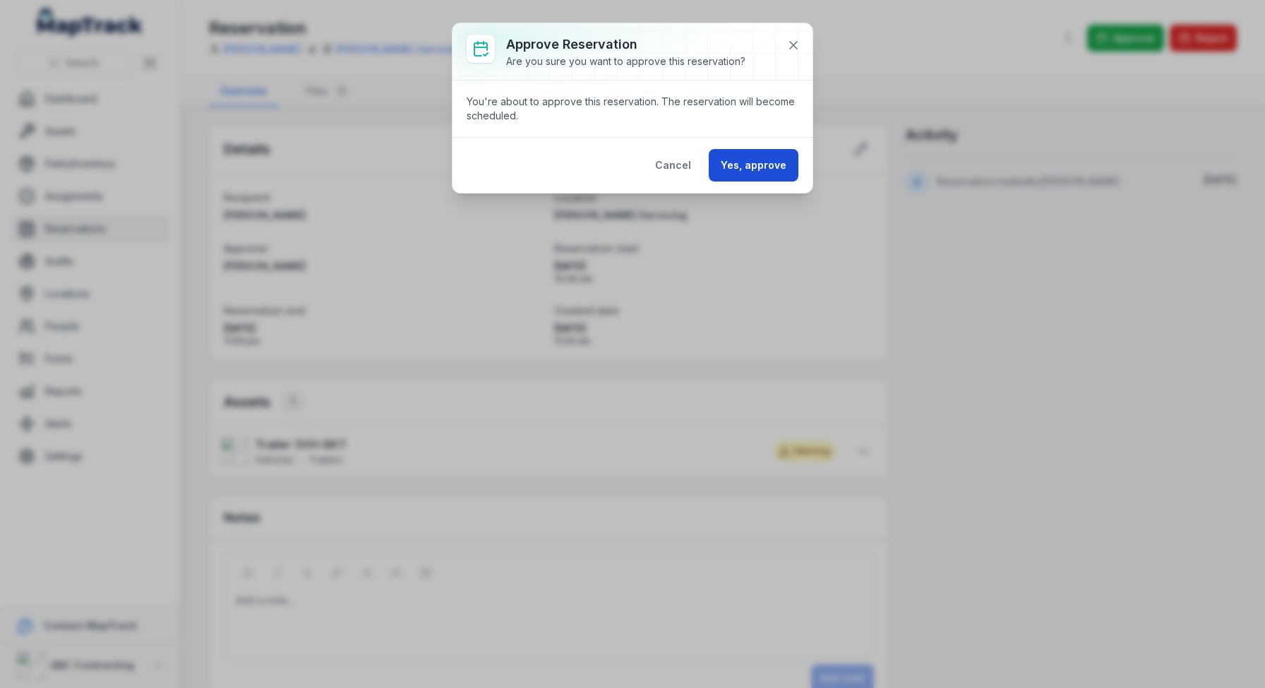
click at [742, 166] on button "Yes, approve" at bounding box center [754, 165] width 90 height 32
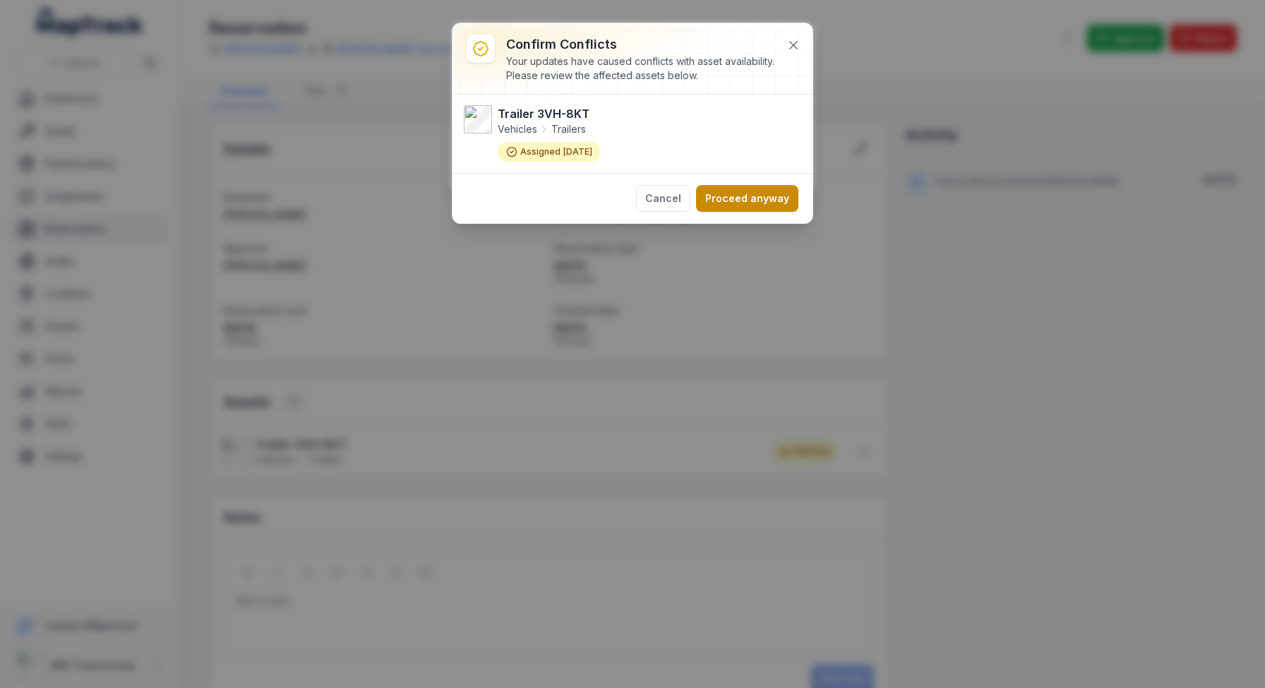
click at [755, 203] on button "Proceed anyway" at bounding box center [747, 198] width 102 height 27
